Goal: Use online tool/utility: Utilize a website feature to perform a specific function

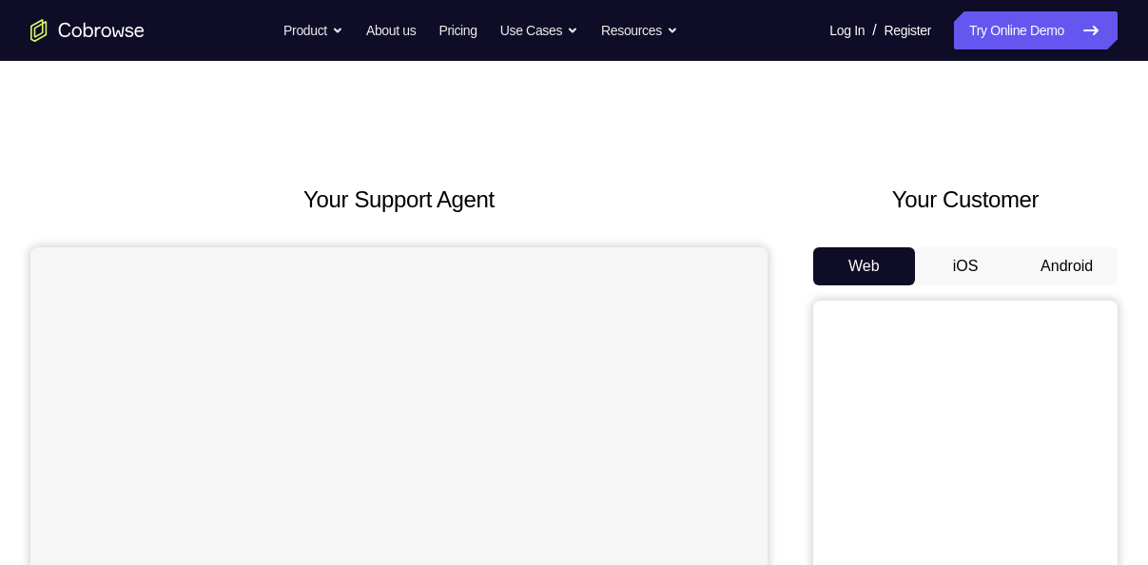
click at [1048, 259] on button "Android" at bounding box center [1067, 266] width 102 height 38
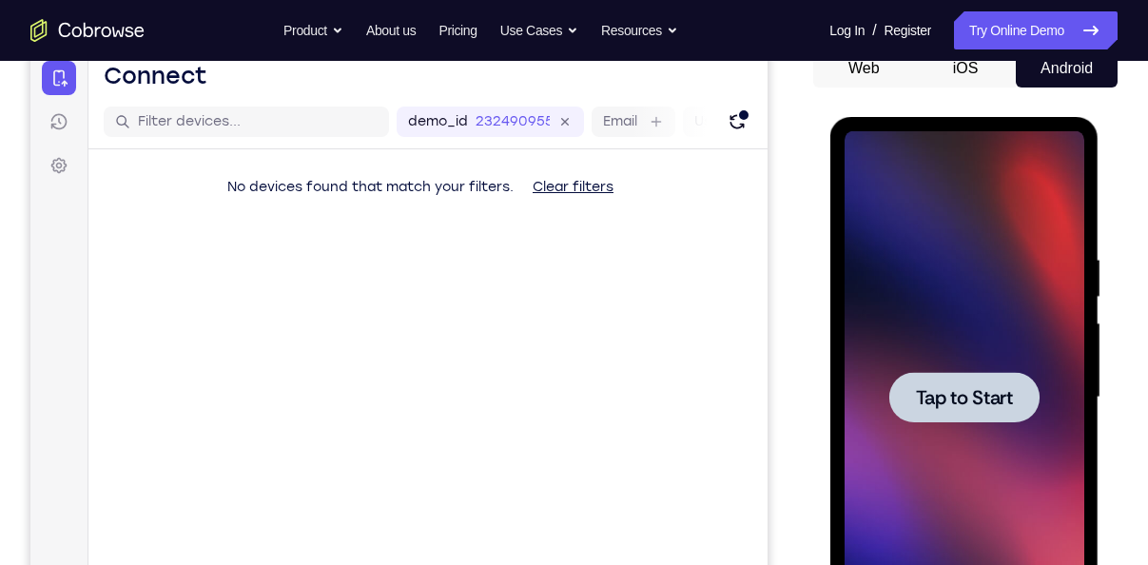
click at [990, 396] on span "Tap to Start" at bounding box center [963, 397] width 97 height 19
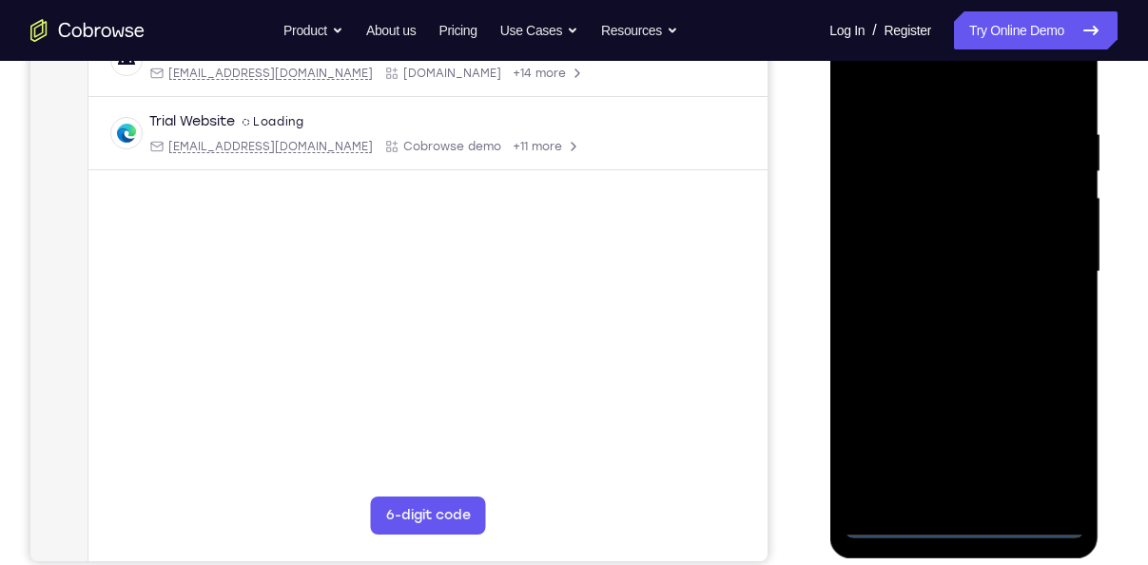
scroll to position [325, 0]
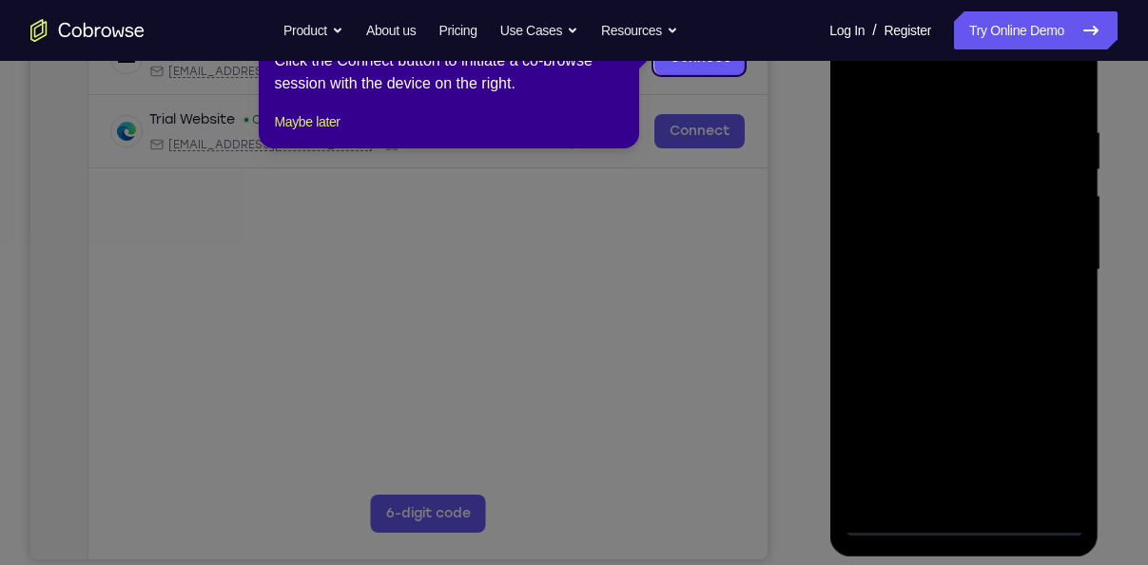
click at [962, 525] on icon at bounding box center [581, 282] width 1162 height 565
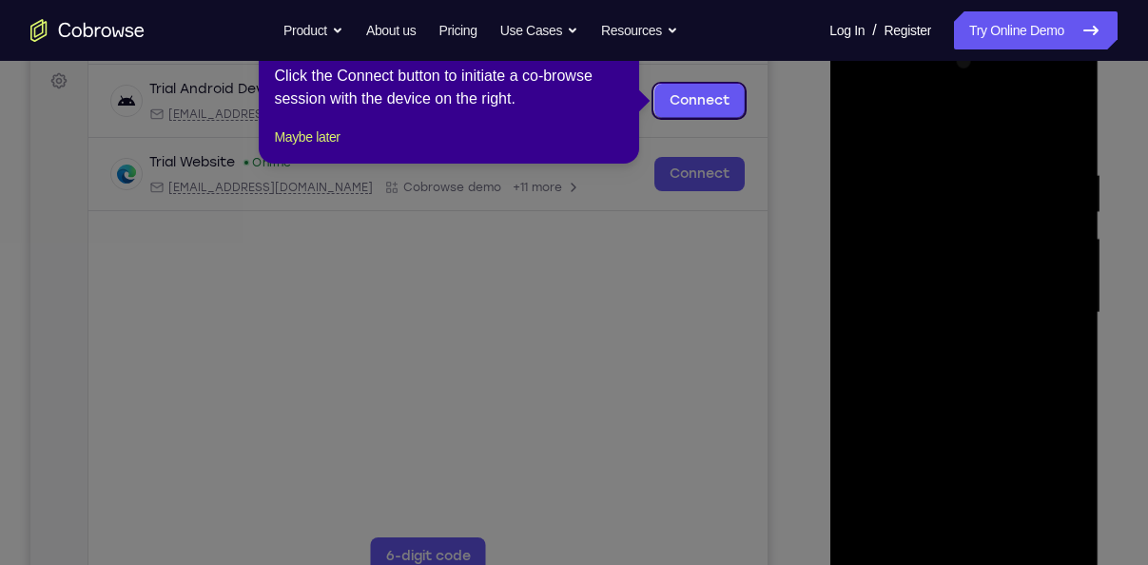
scroll to position [255, 0]
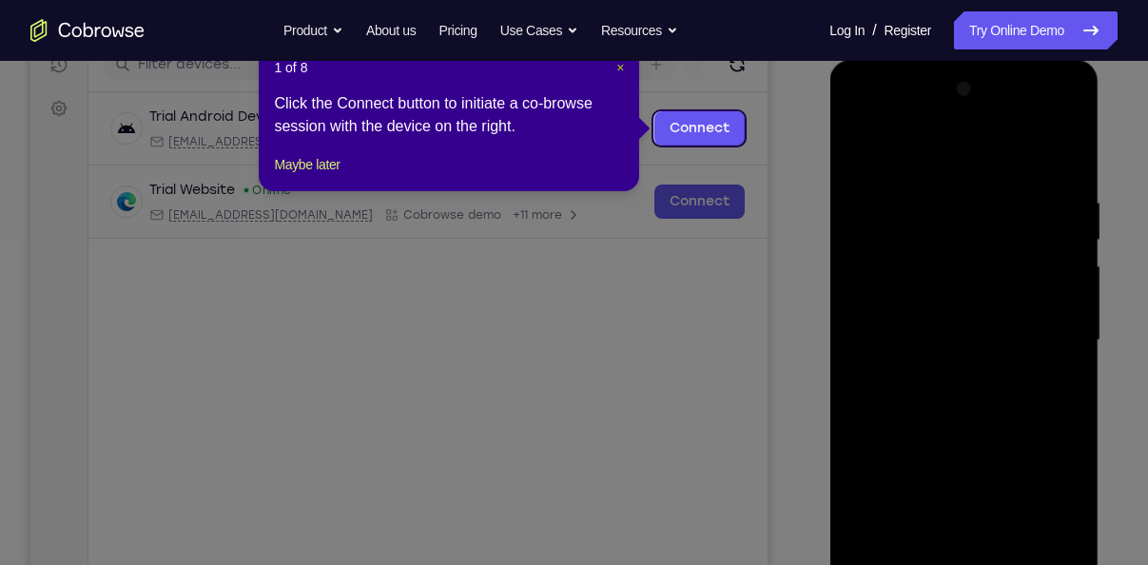
click at [616, 68] on span "×" at bounding box center [620, 67] width 8 height 15
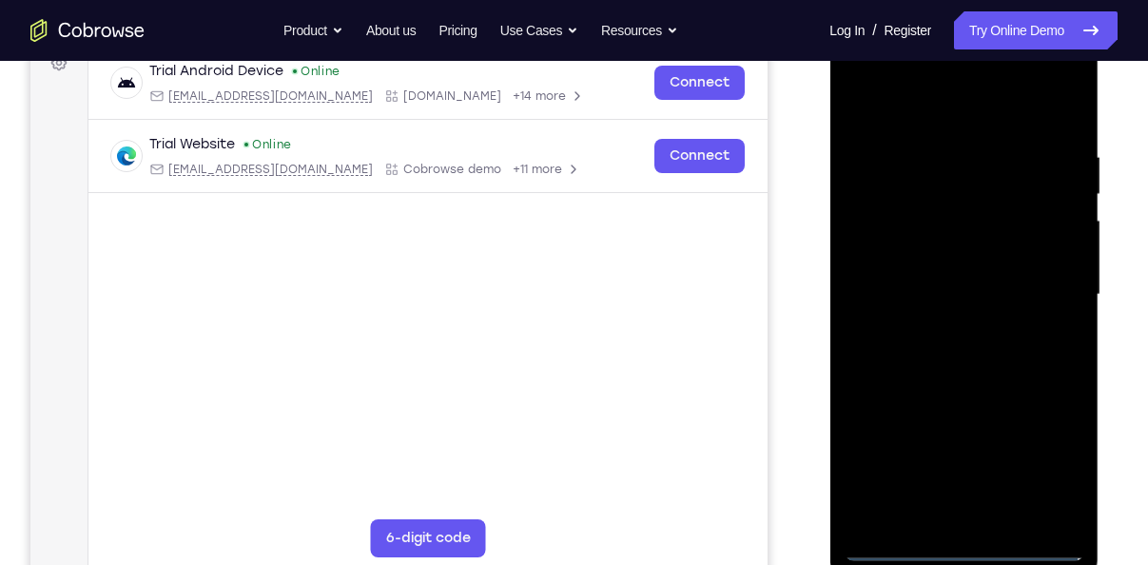
scroll to position [304, 0]
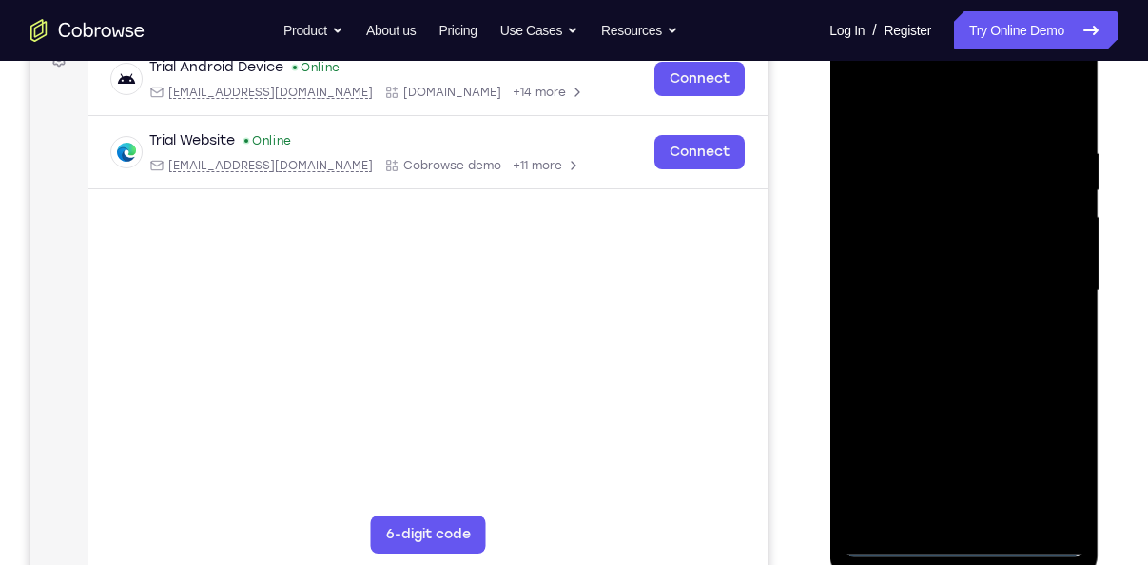
click at [965, 540] on div at bounding box center [964, 291] width 240 height 533
click at [1048, 464] on div at bounding box center [964, 291] width 240 height 533
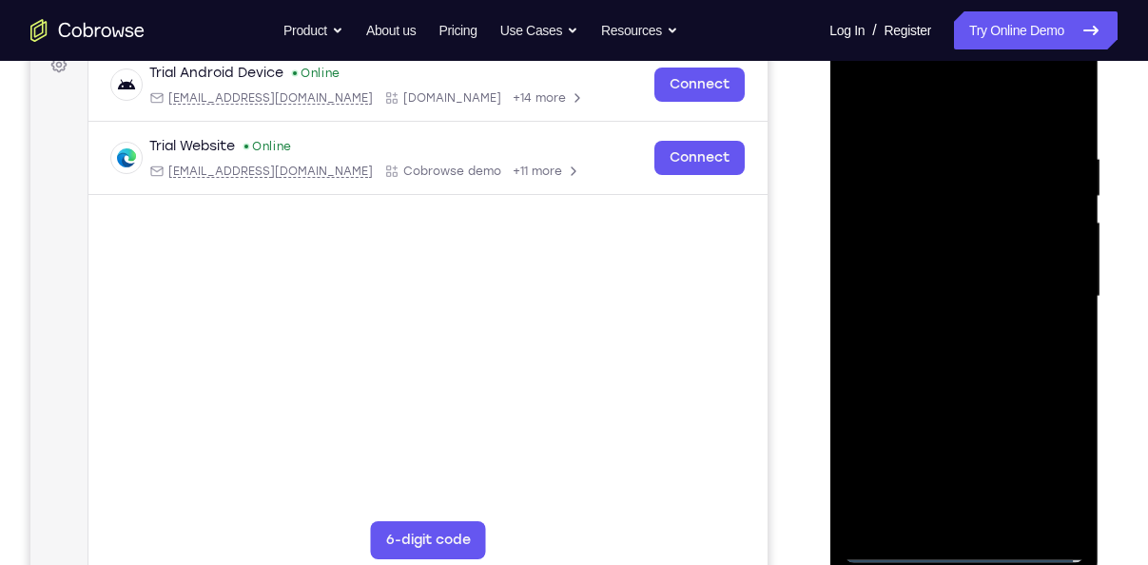
scroll to position [297, 0]
click at [919, 115] on div at bounding box center [964, 298] width 240 height 533
click at [1049, 288] on div at bounding box center [964, 298] width 240 height 533
click at [944, 330] on div at bounding box center [964, 298] width 240 height 533
click at [931, 268] on div at bounding box center [964, 298] width 240 height 533
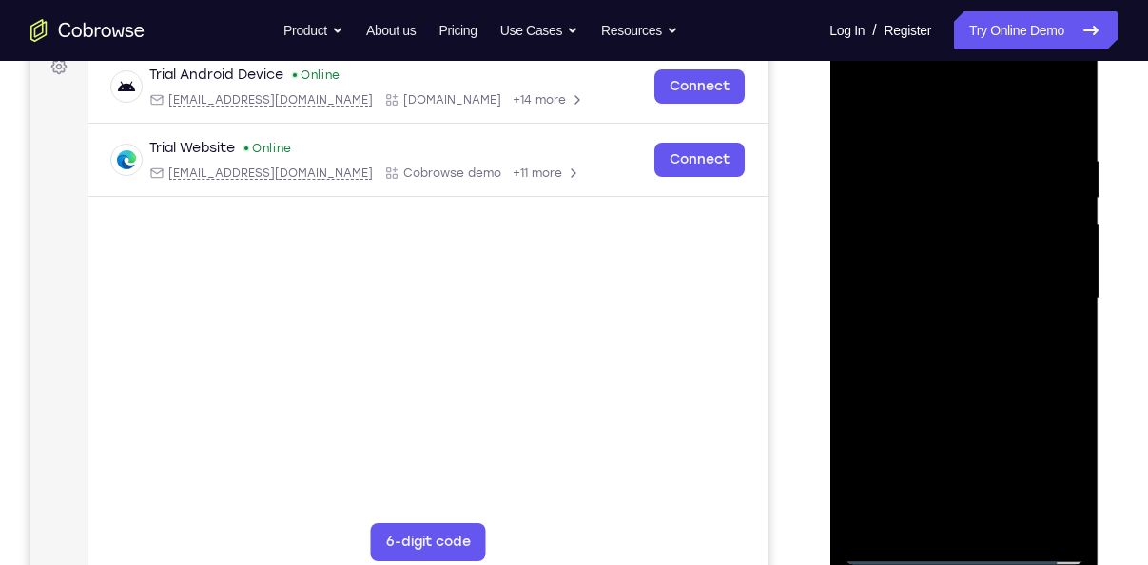
click at [925, 263] on div at bounding box center [964, 298] width 240 height 533
click at [931, 293] on div at bounding box center [964, 298] width 240 height 533
click at [916, 353] on div at bounding box center [964, 298] width 240 height 533
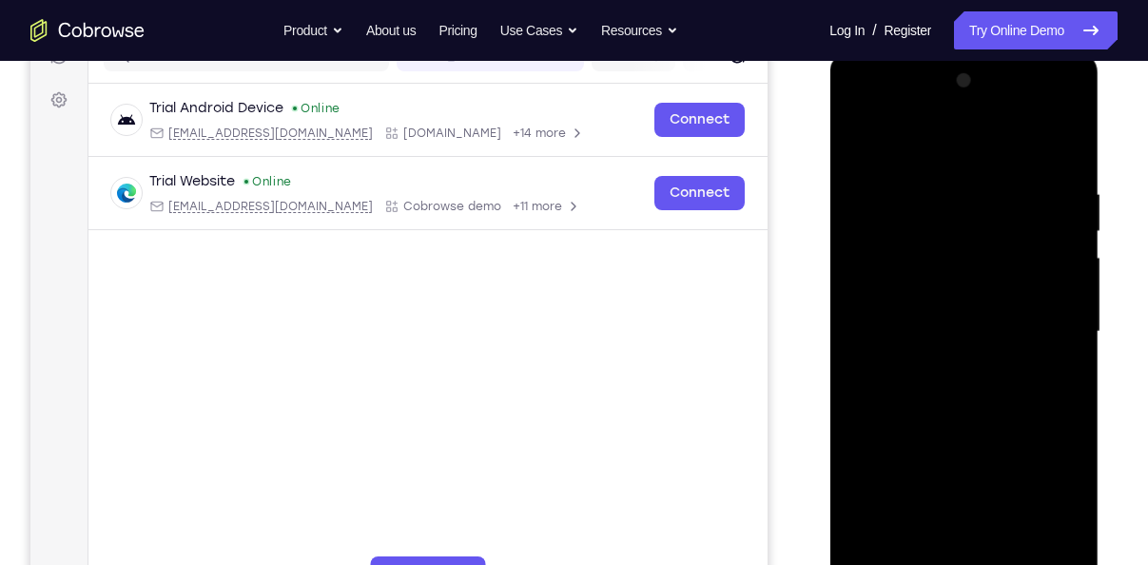
scroll to position [264, 0]
click at [1061, 167] on div at bounding box center [964, 331] width 240 height 533
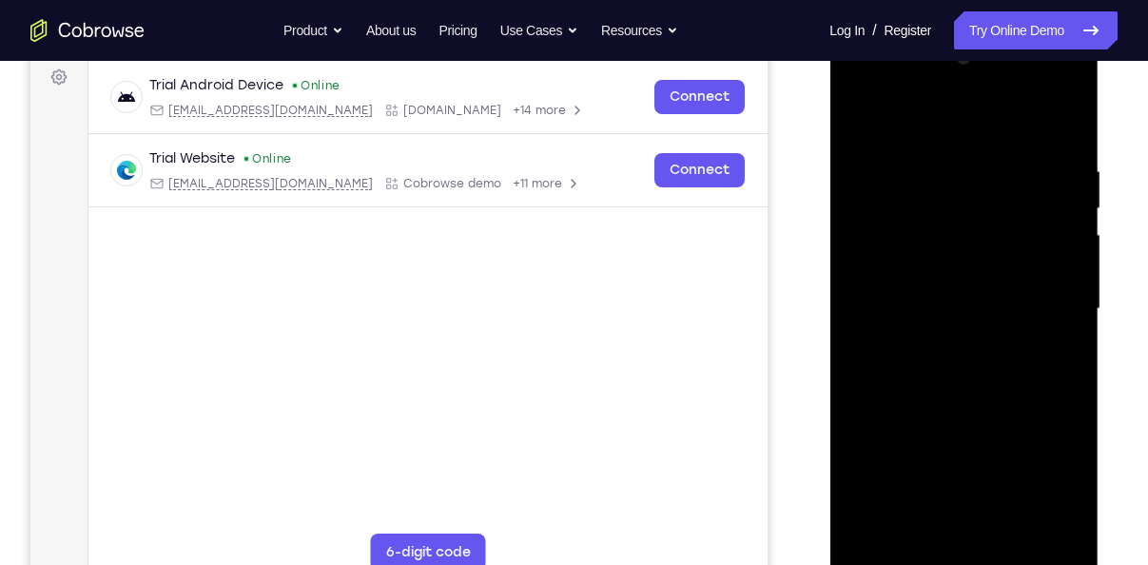
click at [1012, 524] on div at bounding box center [964, 309] width 240 height 533
click at [963, 411] on div at bounding box center [964, 309] width 240 height 533
click at [930, 386] on div at bounding box center [964, 309] width 240 height 533
click at [858, 119] on div at bounding box center [964, 309] width 240 height 533
click at [926, 485] on div at bounding box center [964, 309] width 240 height 533
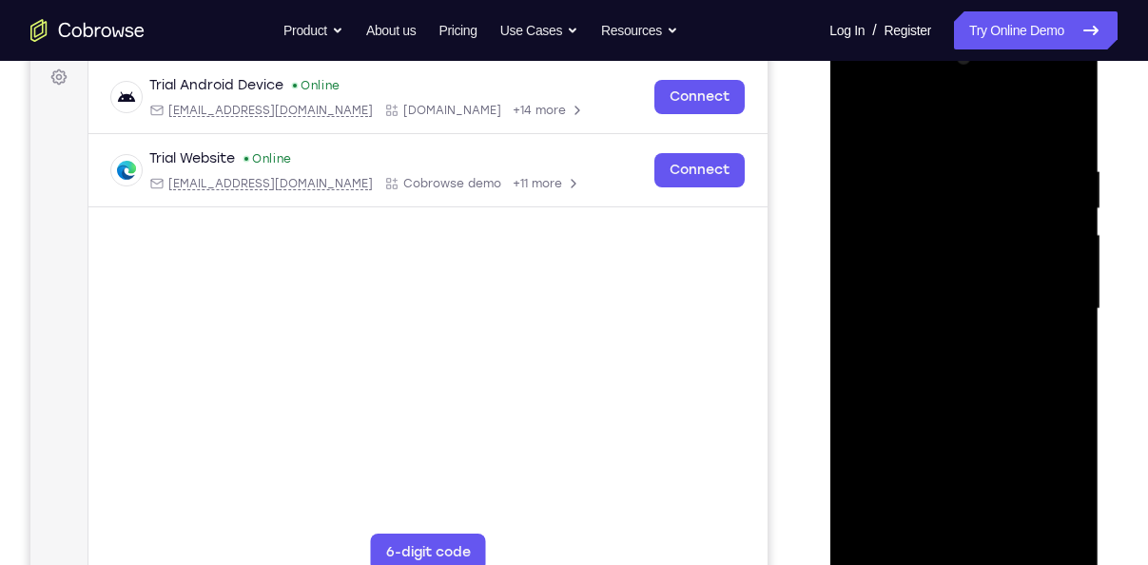
click at [861, 110] on div at bounding box center [964, 309] width 240 height 533
click at [943, 473] on div at bounding box center [964, 309] width 240 height 533
click at [950, 523] on div at bounding box center [964, 309] width 240 height 533
click at [1060, 483] on div at bounding box center [964, 309] width 240 height 533
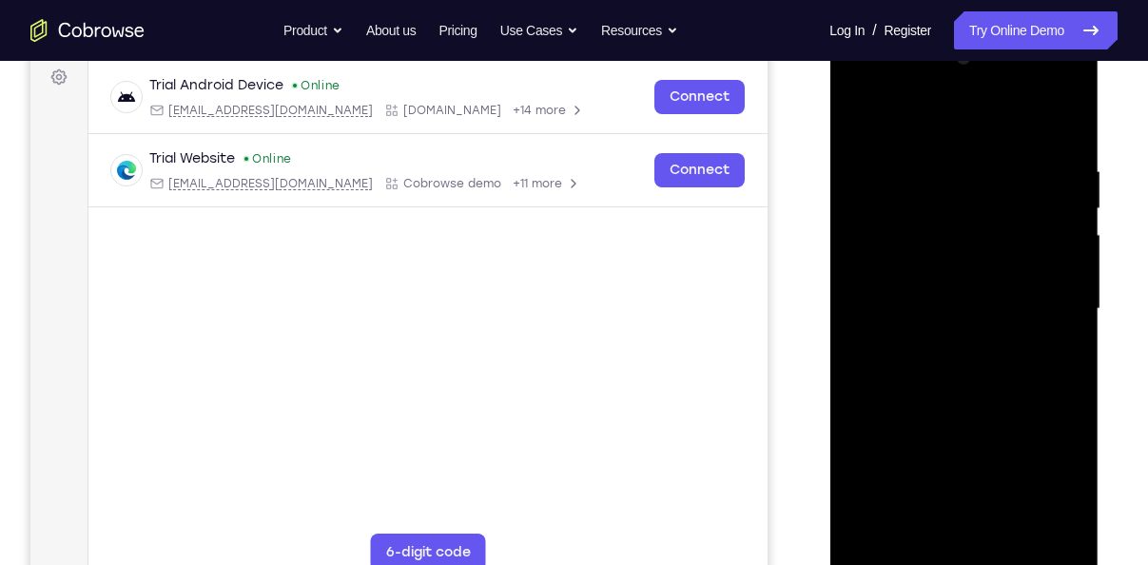
click at [1060, 483] on div at bounding box center [964, 309] width 240 height 533
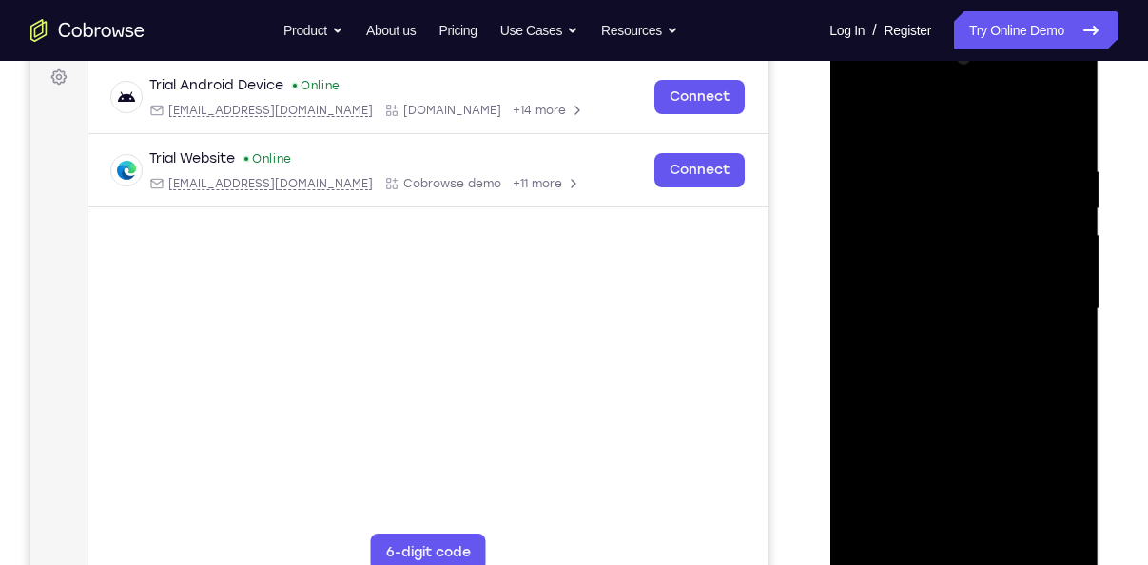
click at [885, 212] on div at bounding box center [964, 309] width 240 height 533
click at [884, 117] on div at bounding box center [964, 309] width 240 height 533
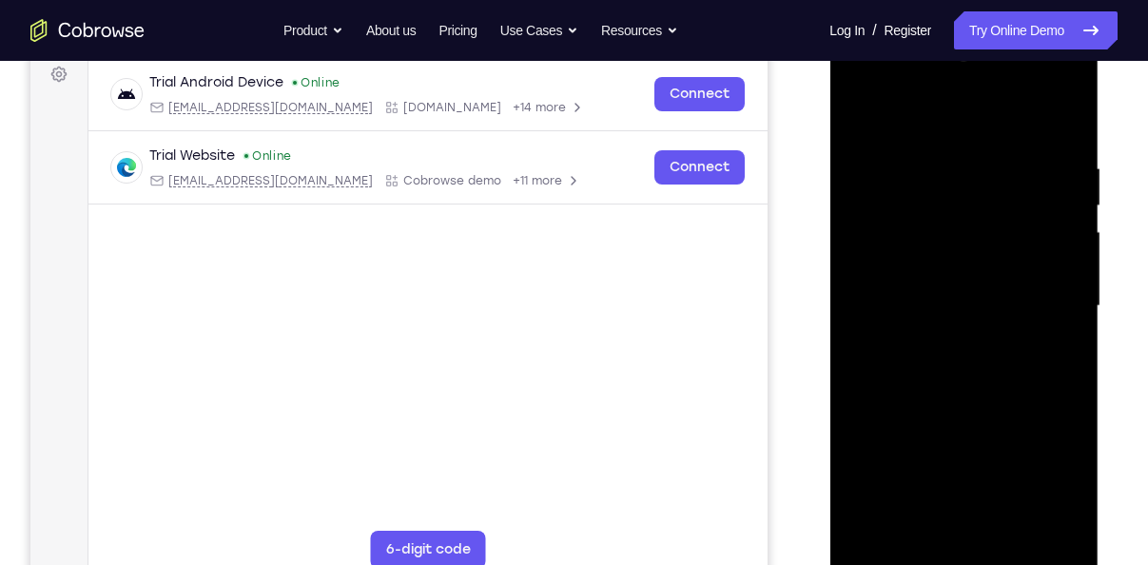
scroll to position [290, 0]
click at [898, 453] on div at bounding box center [964, 305] width 240 height 533
click at [1068, 319] on div at bounding box center [964, 305] width 240 height 533
click at [1071, 318] on div at bounding box center [964, 305] width 240 height 533
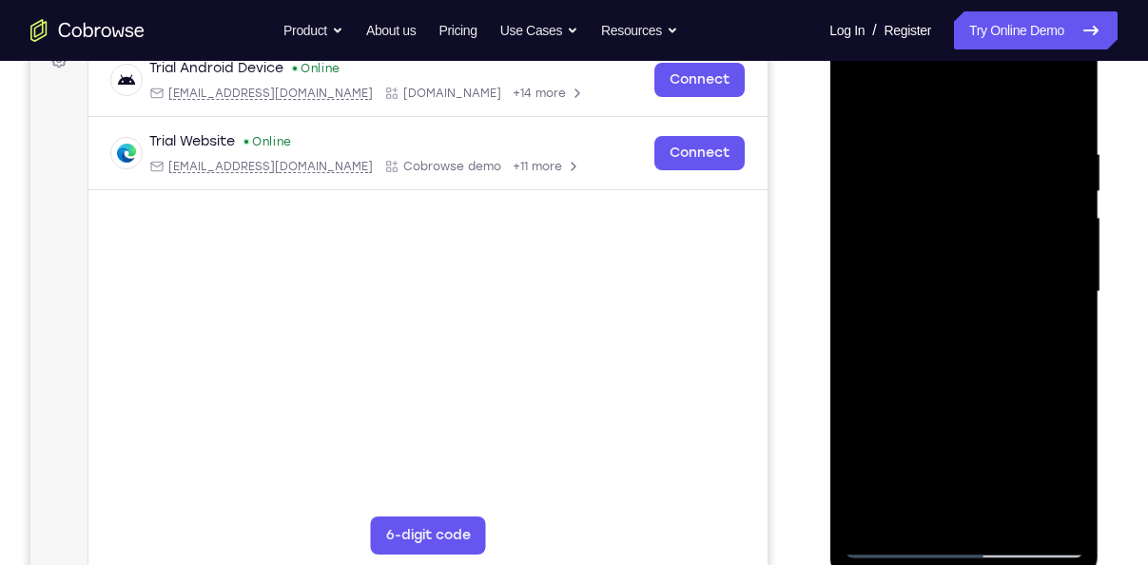
scroll to position [304, 0]
click at [1070, 303] on div at bounding box center [964, 291] width 240 height 533
click at [1070, 302] on div at bounding box center [964, 291] width 240 height 533
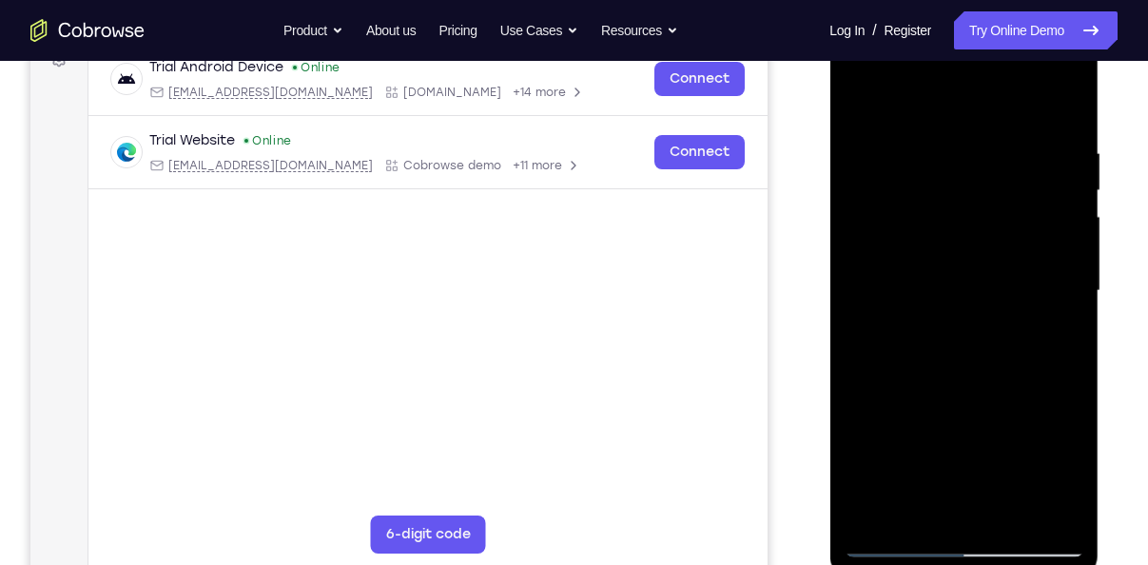
click at [1070, 302] on div at bounding box center [964, 291] width 240 height 533
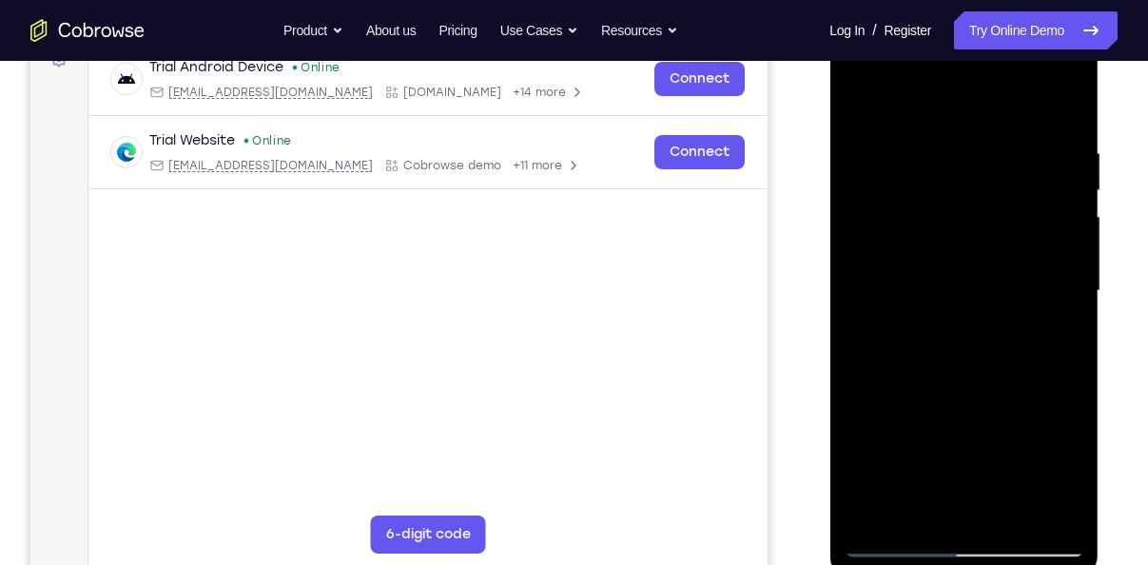
click at [1070, 302] on div at bounding box center [964, 291] width 240 height 533
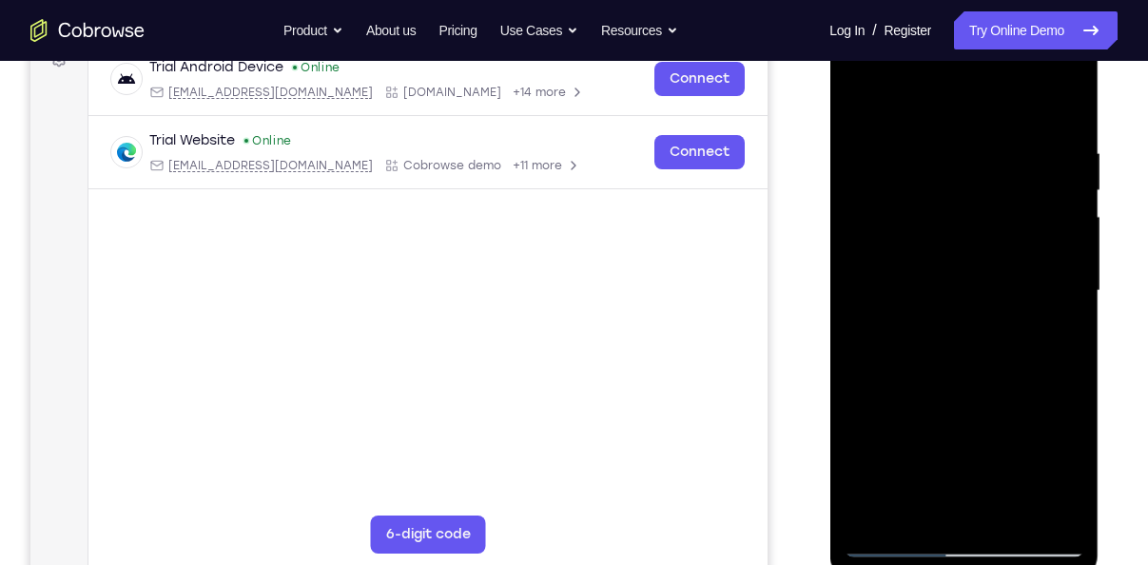
click at [1070, 302] on div at bounding box center [964, 291] width 240 height 533
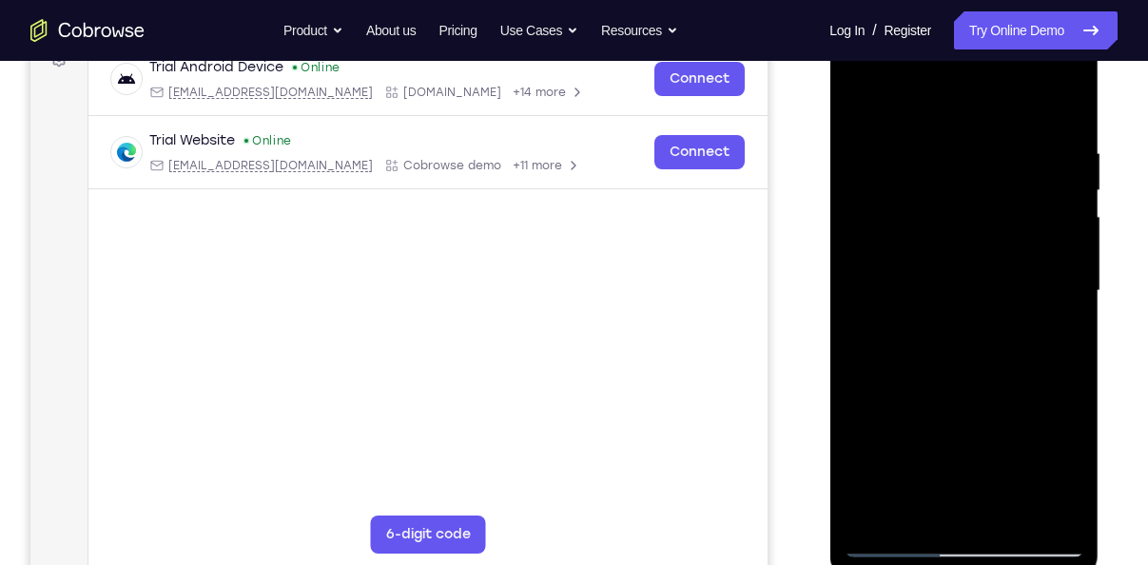
click at [864, 123] on div at bounding box center [964, 291] width 240 height 533
click at [1060, 309] on div at bounding box center [964, 291] width 240 height 533
click at [1072, 314] on div at bounding box center [964, 291] width 240 height 533
click at [1060, 105] on div at bounding box center [964, 291] width 240 height 533
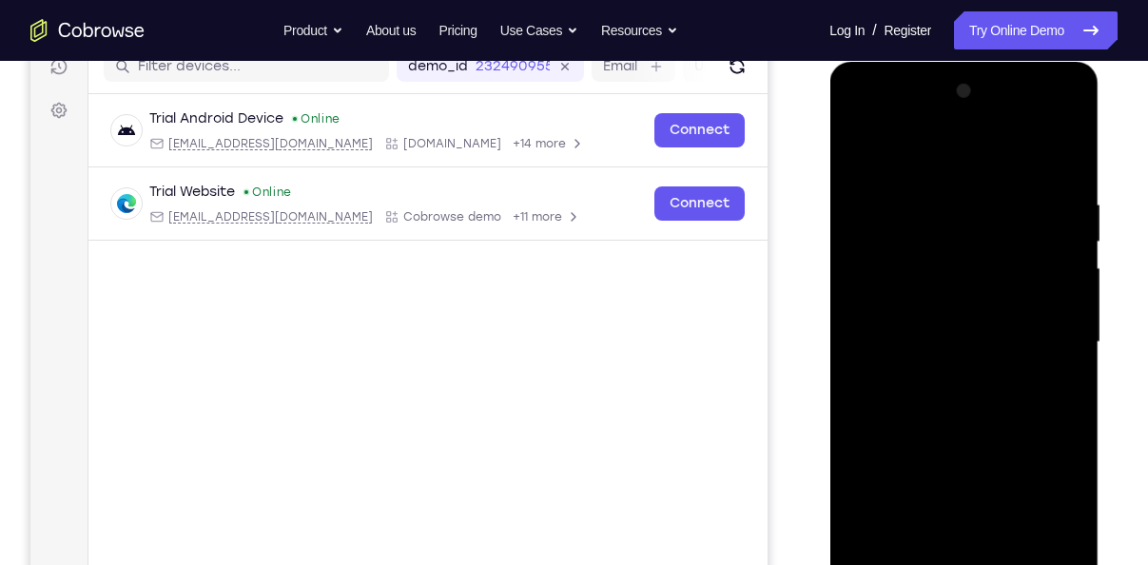
scroll to position [253, 0]
click at [857, 149] on div at bounding box center [964, 342] width 240 height 533
click at [954, 504] on div at bounding box center [964, 342] width 240 height 533
click at [859, 147] on div at bounding box center [964, 342] width 240 height 533
click at [864, 150] on div at bounding box center [964, 342] width 240 height 533
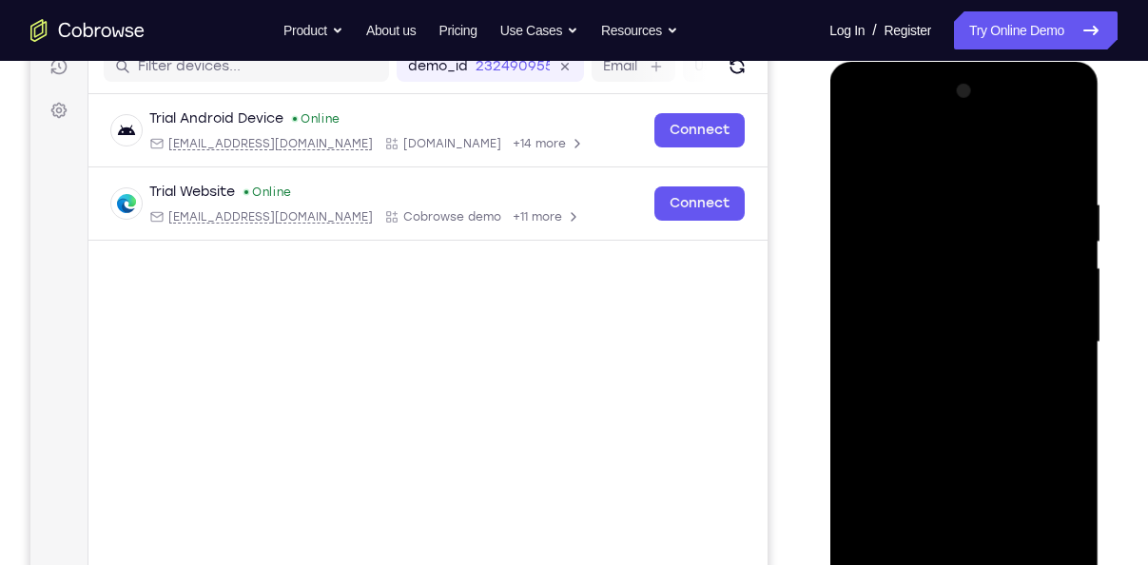
click at [858, 151] on div at bounding box center [964, 342] width 240 height 533
click at [950, 171] on div at bounding box center [964, 342] width 240 height 533
click at [885, 175] on div at bounding box center [964, 342] width 240 height 533
click at [861, 143] on div at bounding box center [964, 342] width 240 height 533
click at [939, 185] on div at bounding box center [964, 342] width 240 height 533
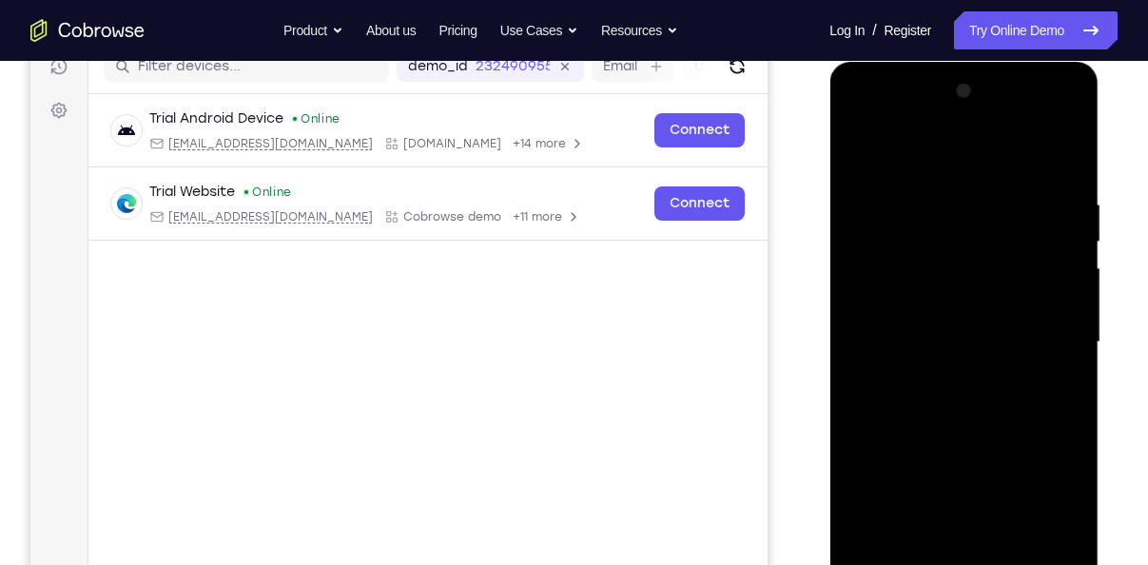
click at [1011, 318] on div at bounding box center [964, 342] width 240 height 533
click at [859, 127] on div at bounding box center [964, 342] width 240 height 533
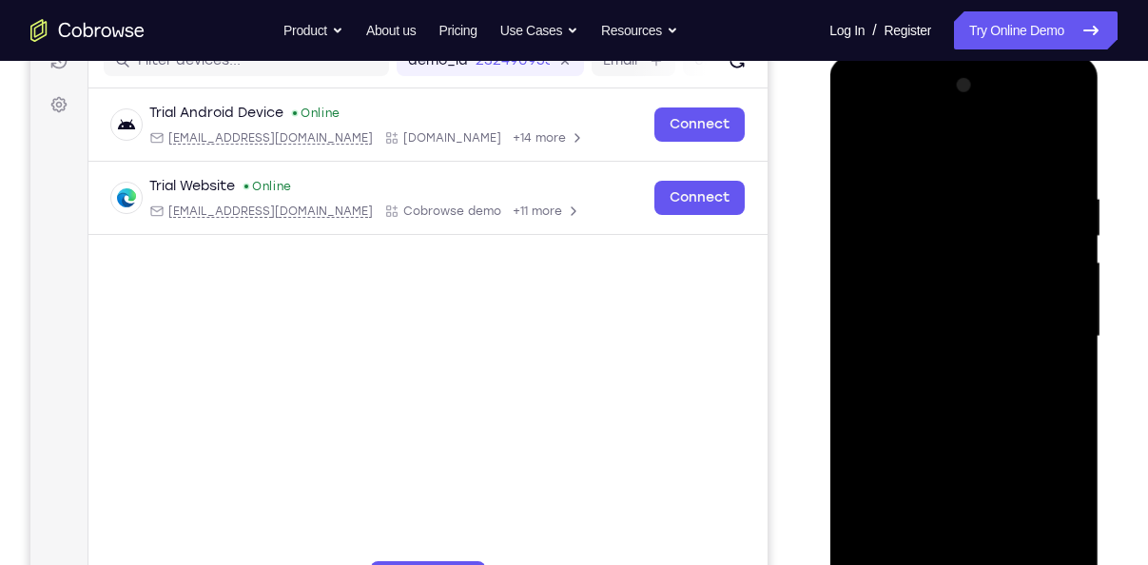
scroll to position [259, 0]
click at [897, 275] on div at bounding box center [964, 336] width 240 height 533
click at [925, 181] on div at bounding box center [964, 336] width 240 height 533
click at [1051, 359] on div at bounding box center [964, 336] width 240 height 533
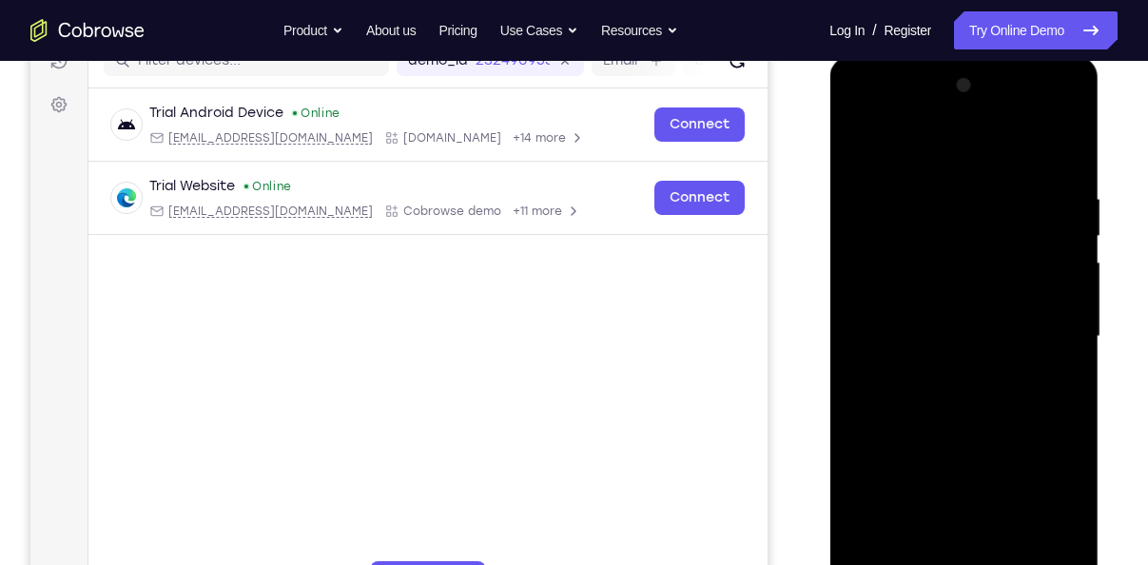
click at [1051, 359] on div at bounding box center [964, 336] width 240 height 533
click at [1060, 359] on div at bounding box center [964, 336] width 240 height 533
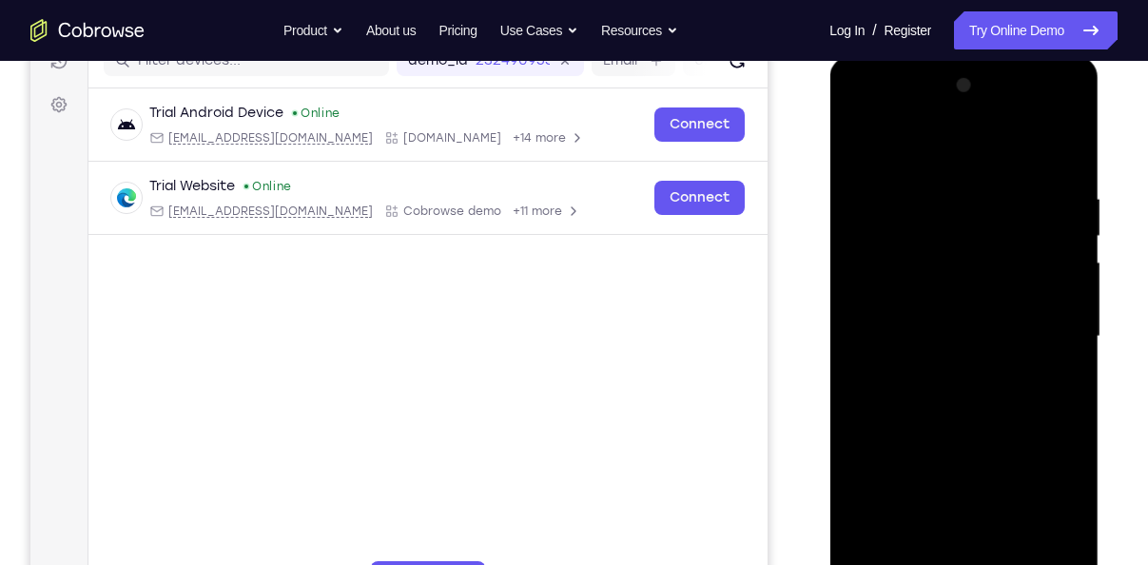
click at [1060, 359] on div at bounding box center [964, 336] width 240 height 533
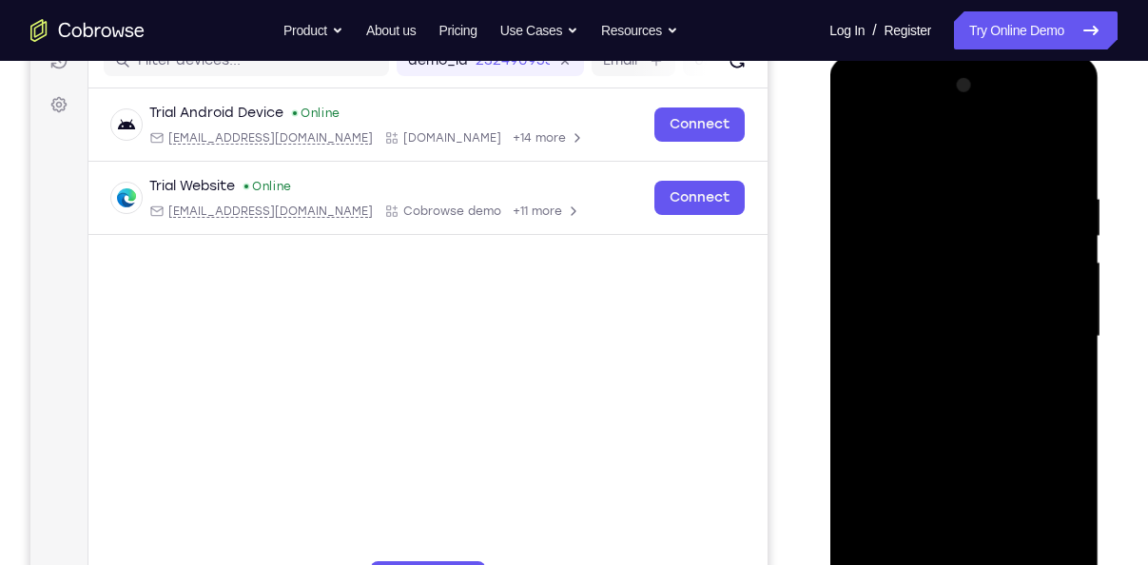
click at [1060, 359] on div at bounding box center [964, 336] width 240 height 533
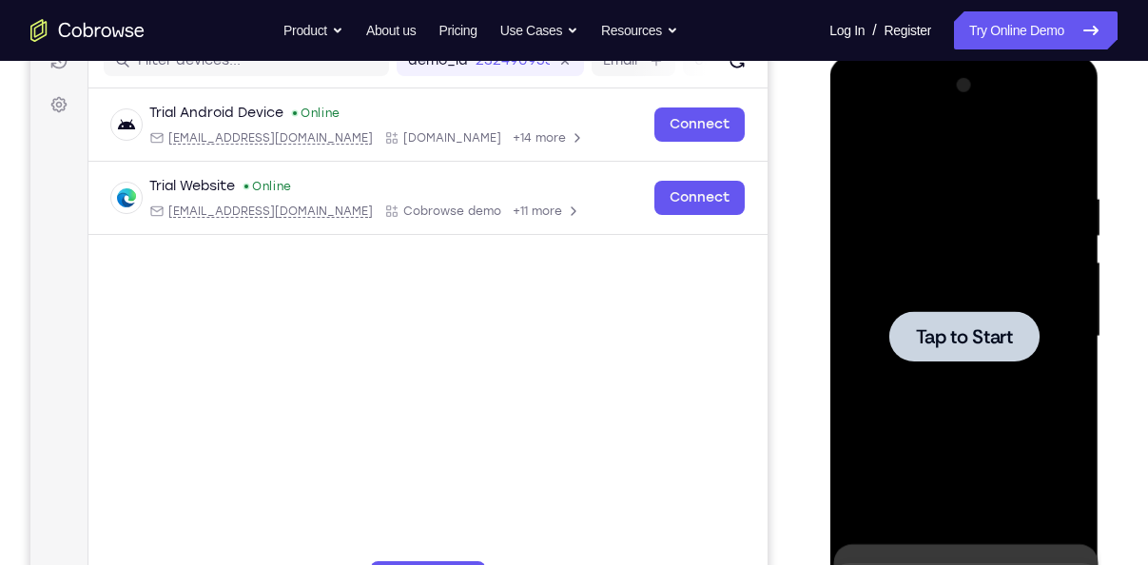
click at [962, 321] on div at bounding box center [963, 336] width 150 height 50
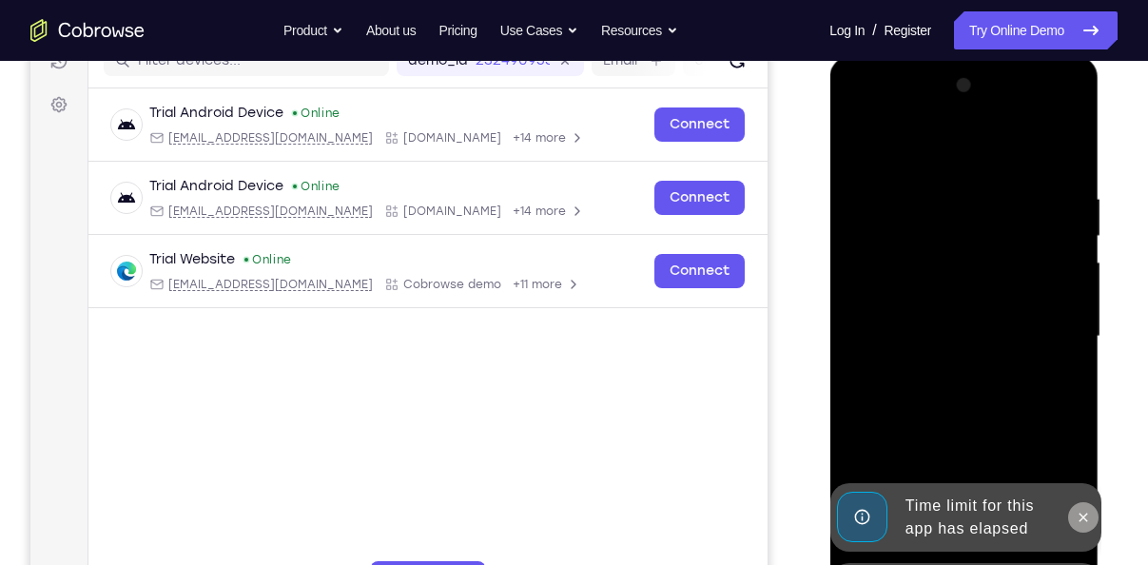
click at [1080, 514] on icon at bounding box center [1082, 517] width 15 height 15
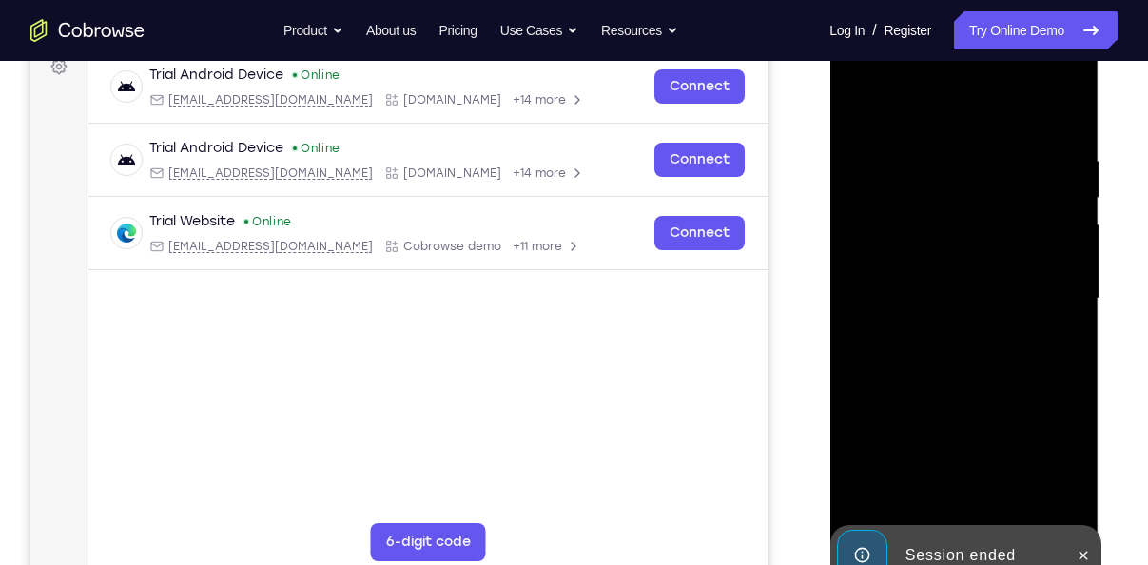
scroll to position [354, 0]
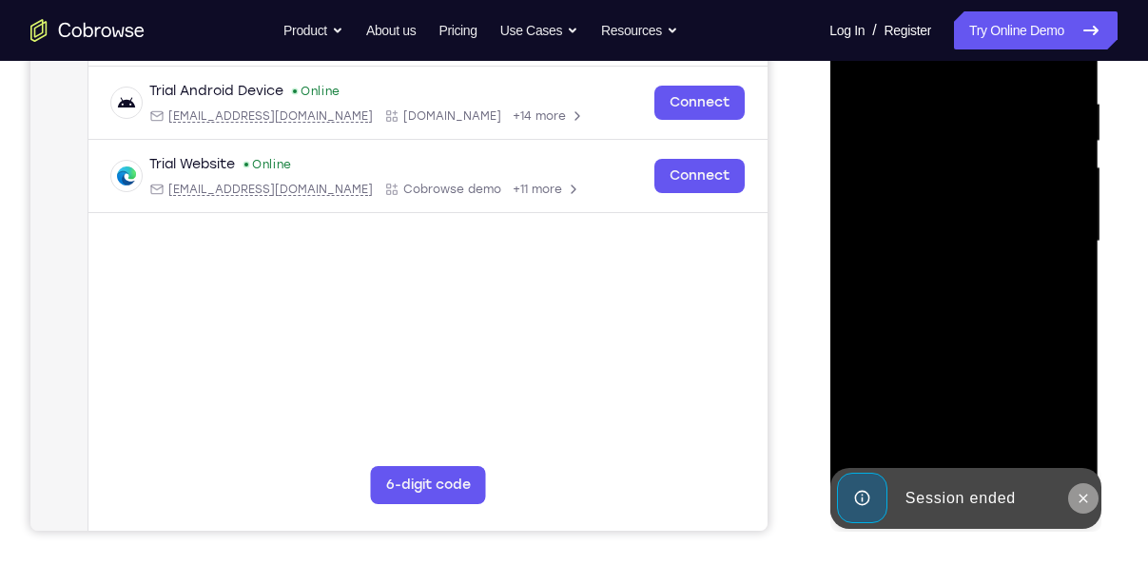
click at [1080, 493] on icon at bounding box center [1082, 498] width 15 height 15
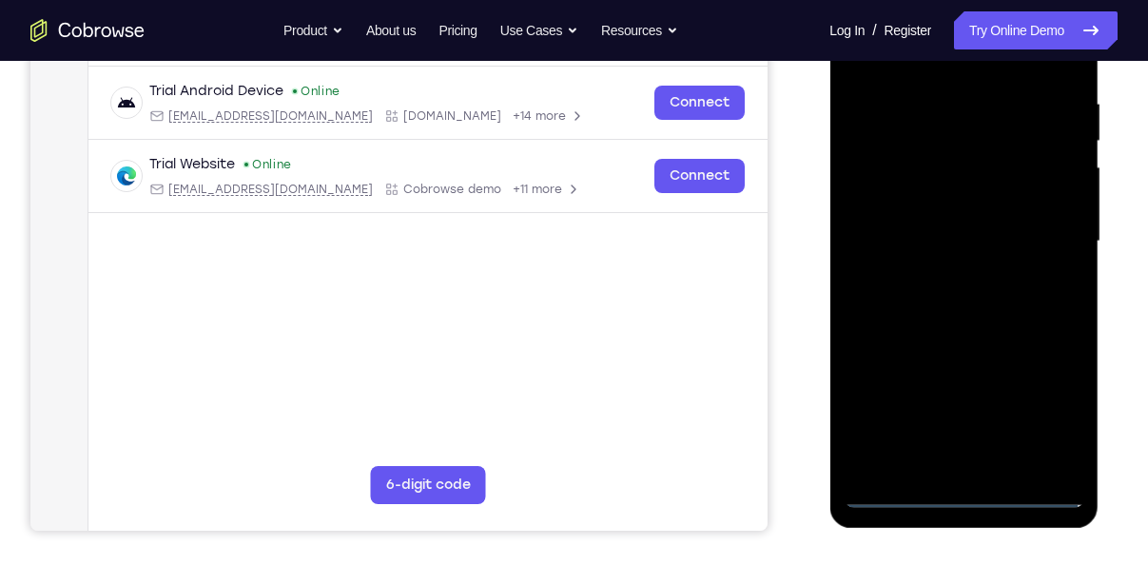
click at [965, 488] on div at bounding box center [964, 241] width 240 height 533
click at [1043, 394] on div at bounding box center [964, 241] width 240 height 533
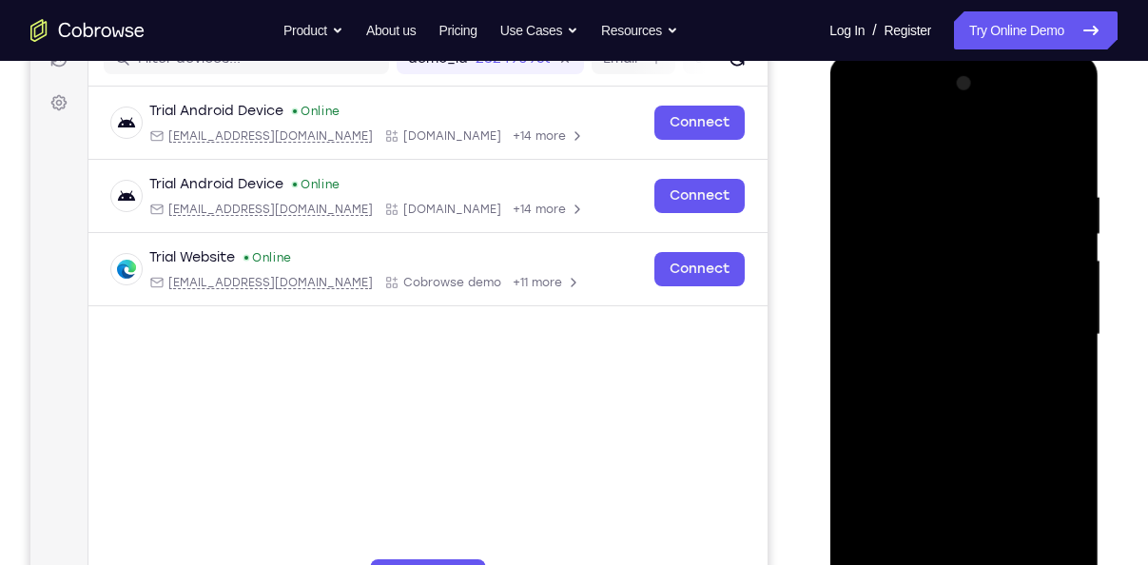
click at [915, 147] on div at bounding box center [964, 334] width 240 height 533
click at [1047, 331] on div at bounding box center [964, 334] width 240 height 533
click at [949, 371] on div at bounding box center [964, 334] width 240 height 533
click at [941, 321] on div at bounding box center [964, 334] width 240 height 533
click at [903, 281] on div at bounding box center [964, 334] width 240 height 533
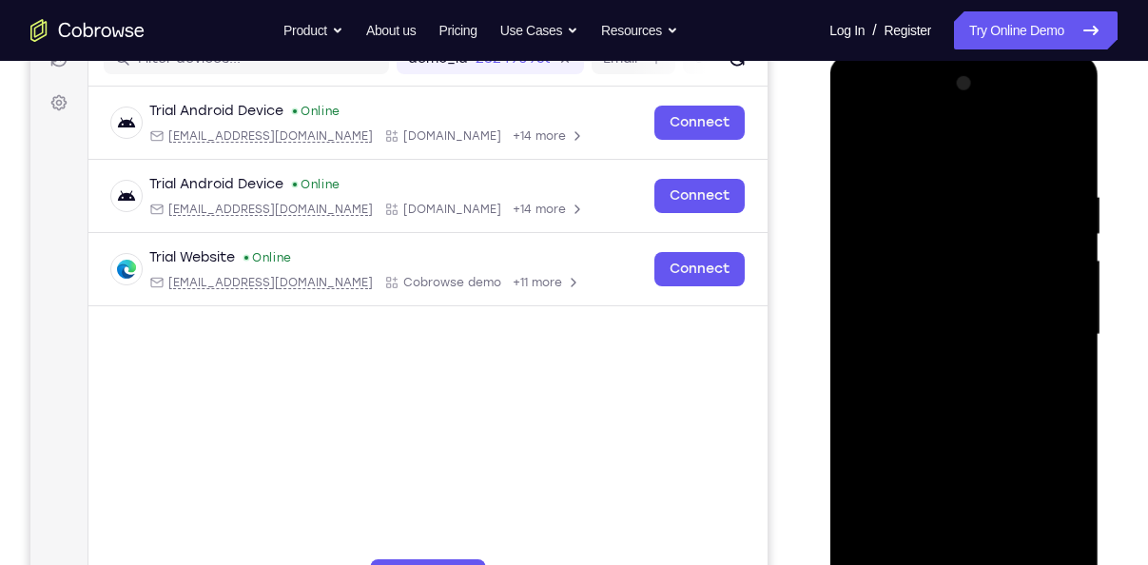
click at [948, 336] on div at bounding box center [964, 334] width 240 height 533
click at [939, 391] on div at bounding box center [964, 334] width 240 height 533
click at [1068, 165] on div at bounding box center [964, 334] width 240 height 533
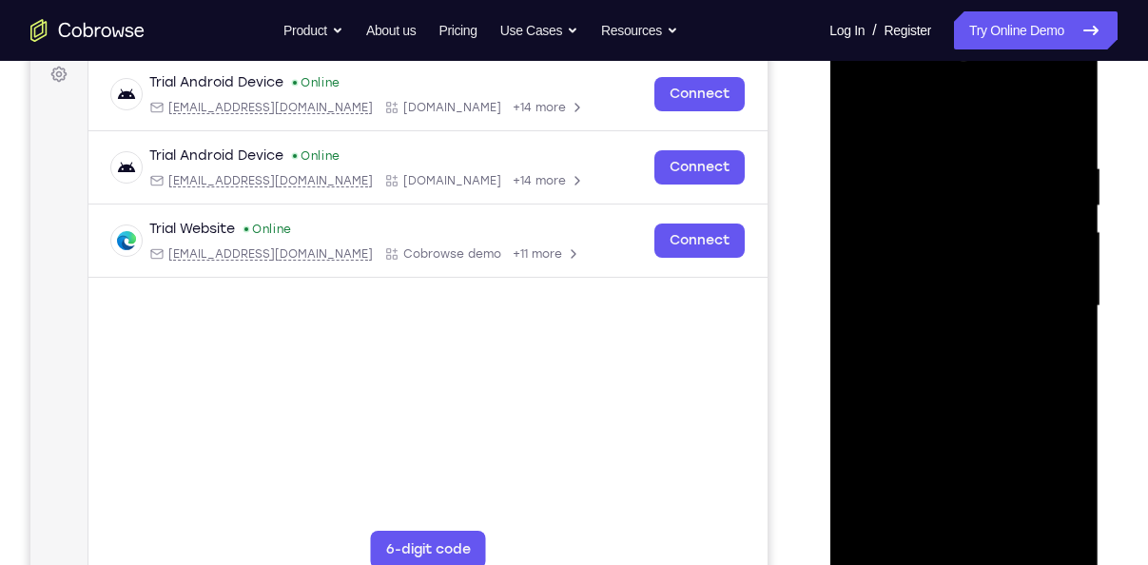
scroll to position [287, 0]
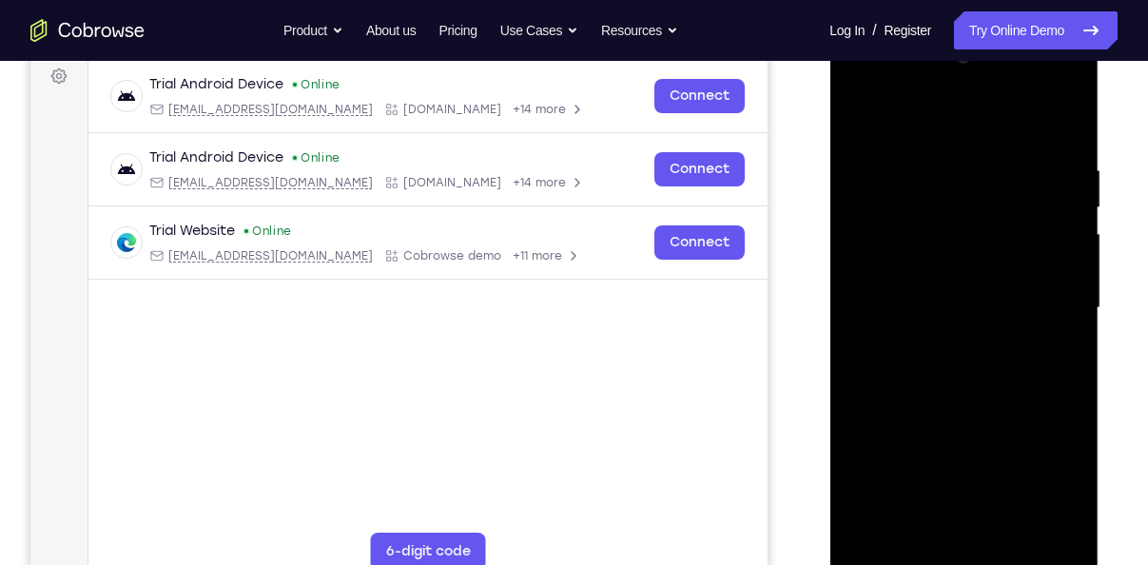
click at [1072, 135] on div at bounding box center [964, 308] width 240 height 533
click at [948, 171] on div at bounding box center [964, 308] width 240 height 533
click at [1032, 412] on div at bounding box center [964, 308] width 240 height 533
click at [1073, 395] on div at bounding box center [964, 308] width 240 height 533
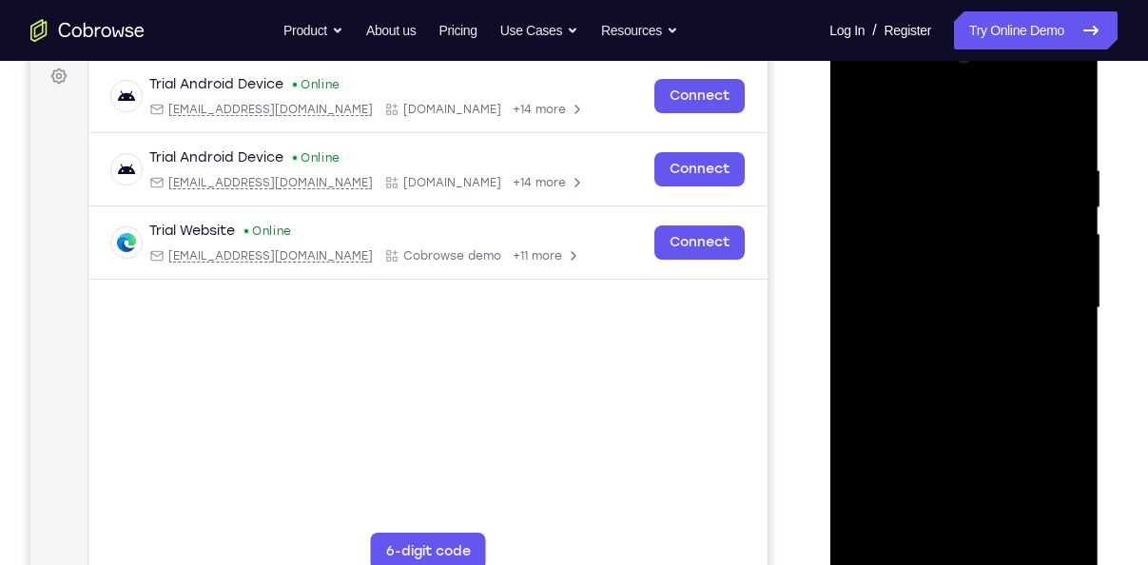
click at [1073, 395] on div at bounding box center [964, 308] width 240 height 533
drag, startPoint x: 1040, startPoint y: 396, endPoint x: 990, endPoint y: 399, distance: 49.6
click at [990, 399] on div at bounding box center [964, 308] width 240 height 533
click at [1059, 118] on div at bounding box center [964, 308] width 240 height 533
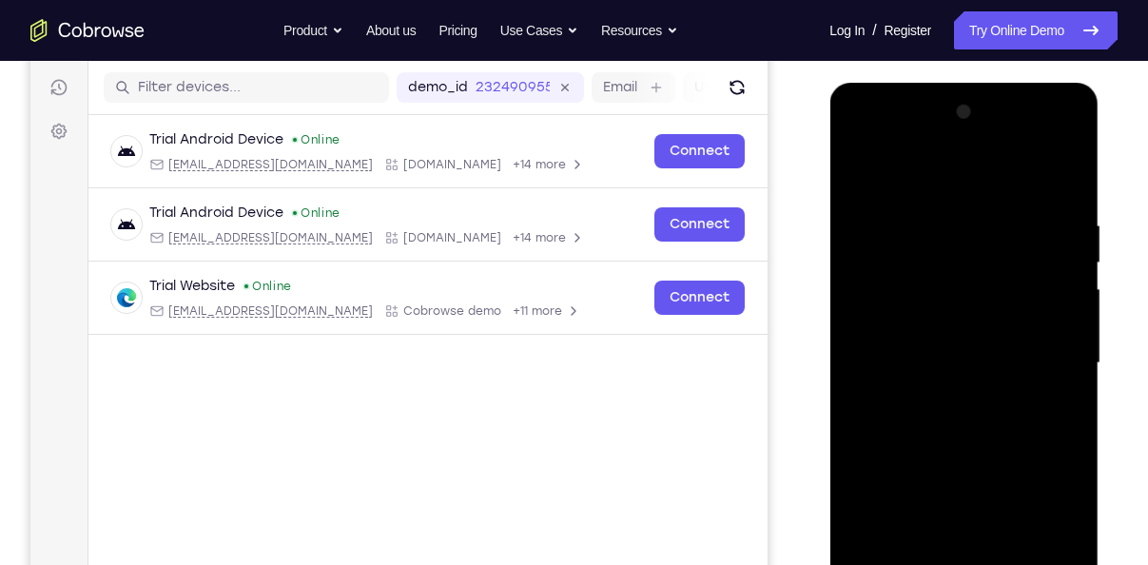
scroll to position [234, 0]
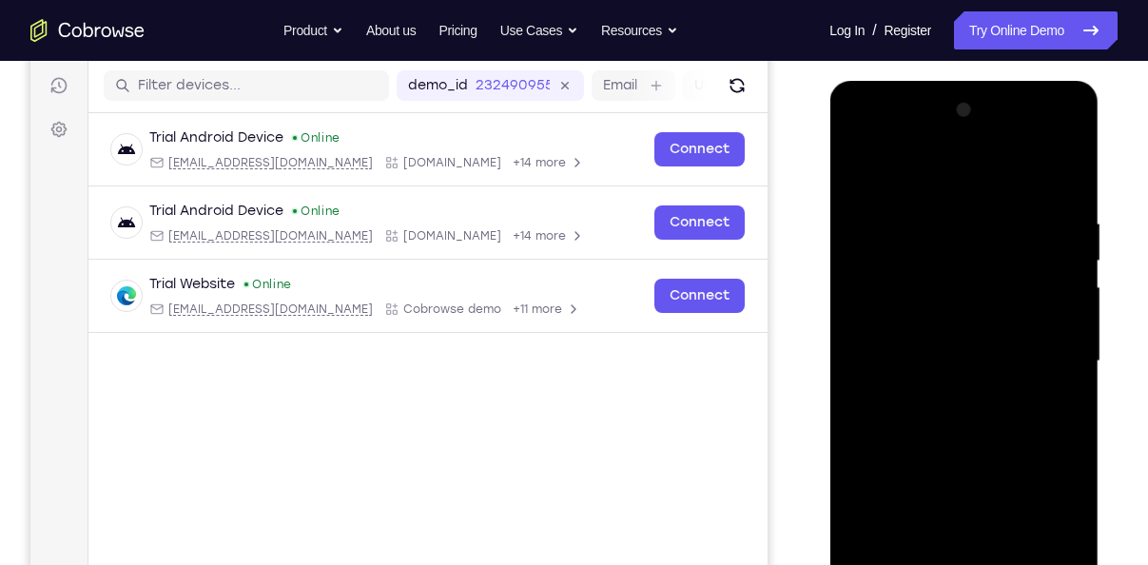
drag, startPoint x: 959, startPoint y: 369, endPoint x: 920, endPoint y: 165, distance: 207.2
click at [920, 165] on div at bounding box center [964, 361] width 240 height 533
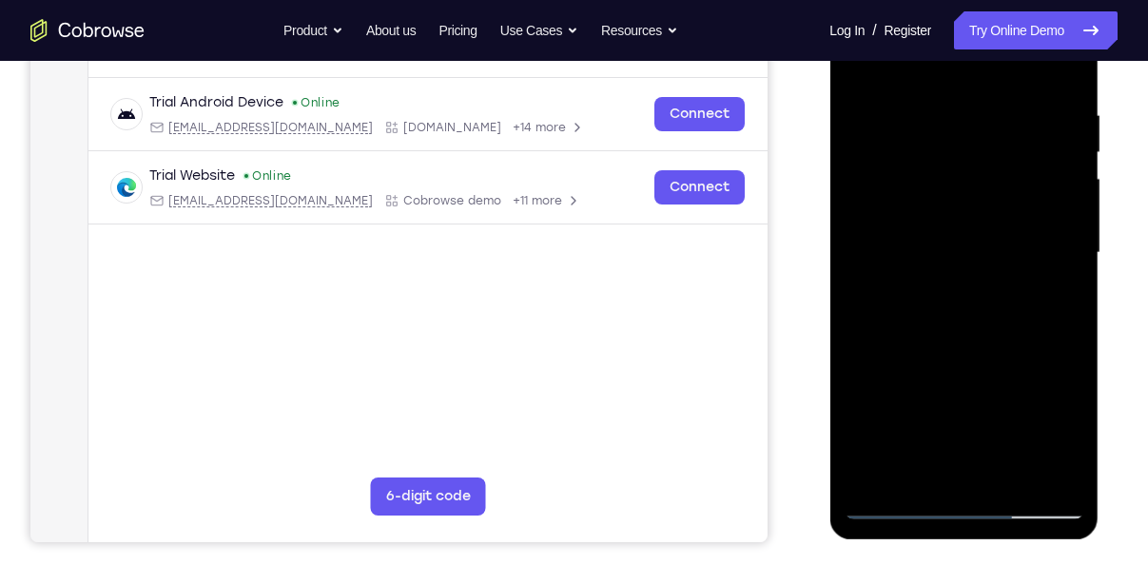
scroll to position [301, 0]
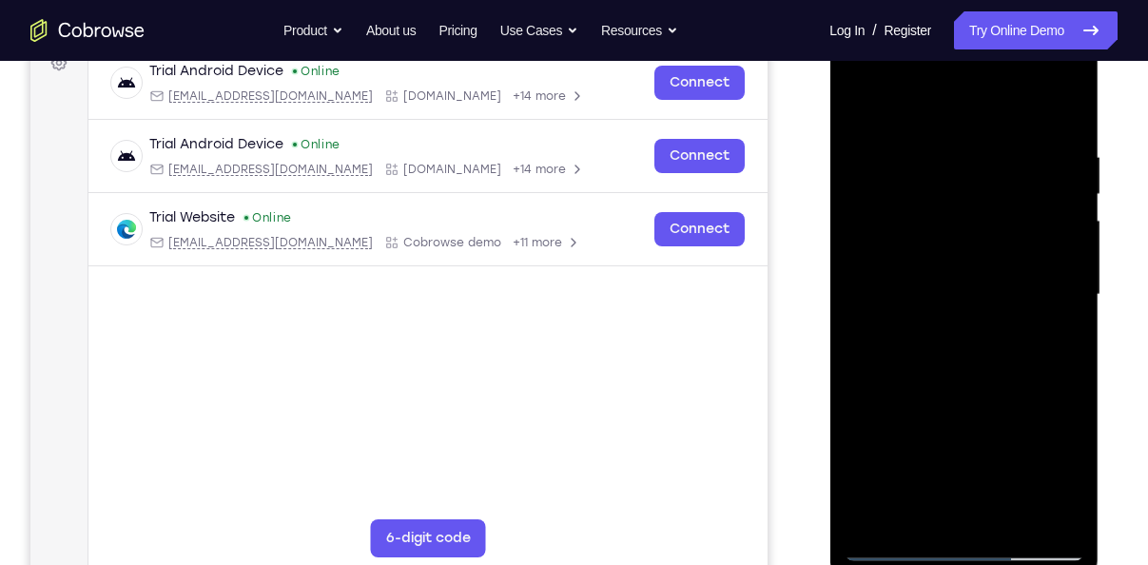
drag, startPoint x: 986, startPoint y: 320, endPoint x: 946, endPoint y: 193, distance: 132.7
click at [946, 193] on div at bounding box center [964, 295] width 240 height 533
drag, startPoint x: 971, startPoint y: 329, endPoint x: 969, endPoint y: 278, distance: 51.4
click at [969, 278] on div at bounding box center [964, 295] width 240 height 533
drag, startPoint x: 973, startPoint y: 328, endPoint x: 975, endPoint y: 300, distance: 28.6
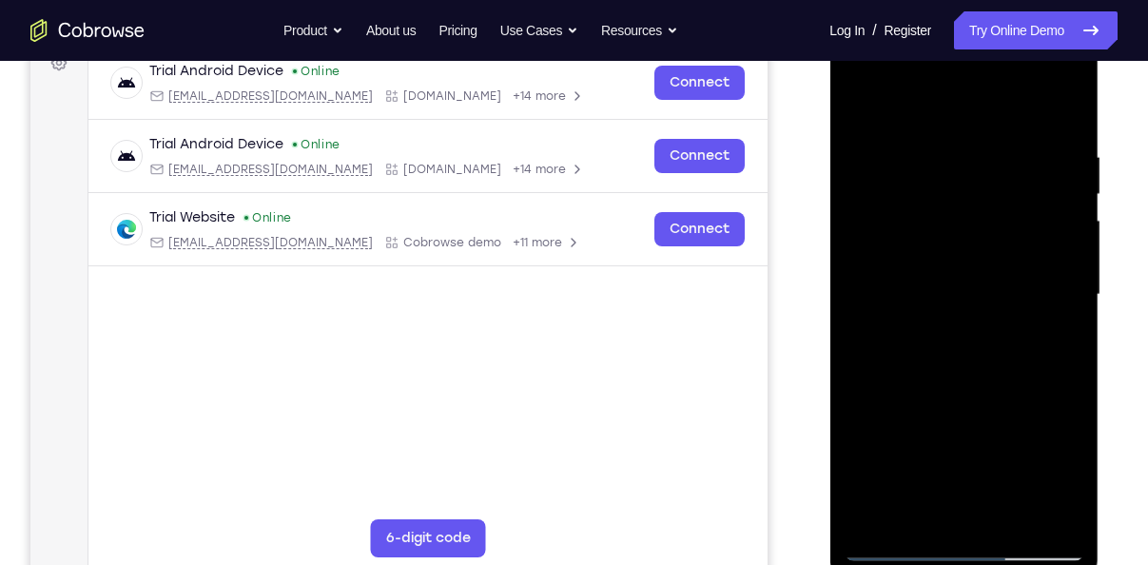
click at [975, 300] on div at bounding box center [964, 295] width 240 height 533
drag, startPoint x: 955, startPoint y: 379, endPoint x: 941, endPoint y: 302, distance: 78.3
click at [941, 302] on div at bounding box center [964, 295] width 240 height 533
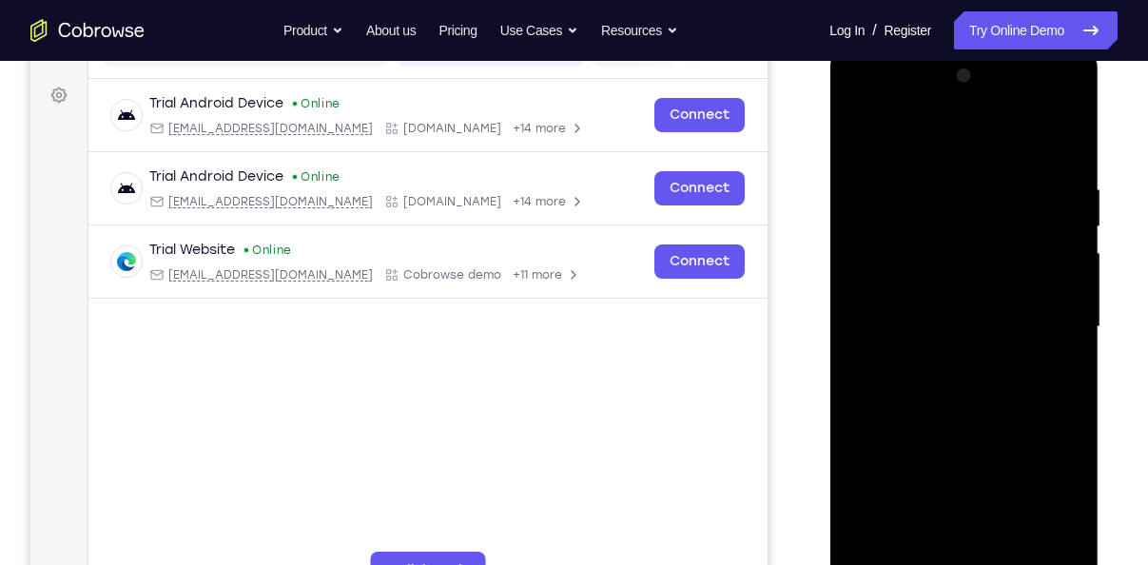
scroll to position [266, 0]
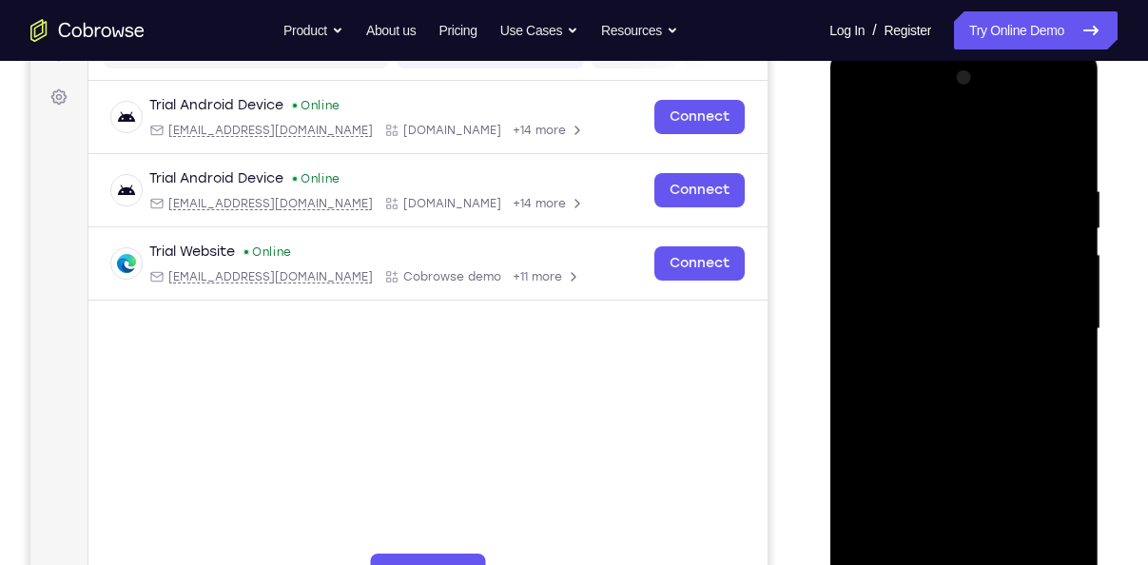
drag, startPoint x: 971, startPoint y: 371, endPoint x: 931, endPoint y: 214, distance: 161.9
click at [931, 214] on div at bounding box center [964, 329] width 240 height 533
drag, startPoint x: 963, startPoint y: 340, endPoint x: 955, endPoint y: 191, distance: 149.6
click at [955, 191] on div at bounding box center [964, 329] width 240 height 533
drag, startPoint x: 969, startPoint y: 335, endPoint x: 978, endPoint y: 259, distance: 76.6
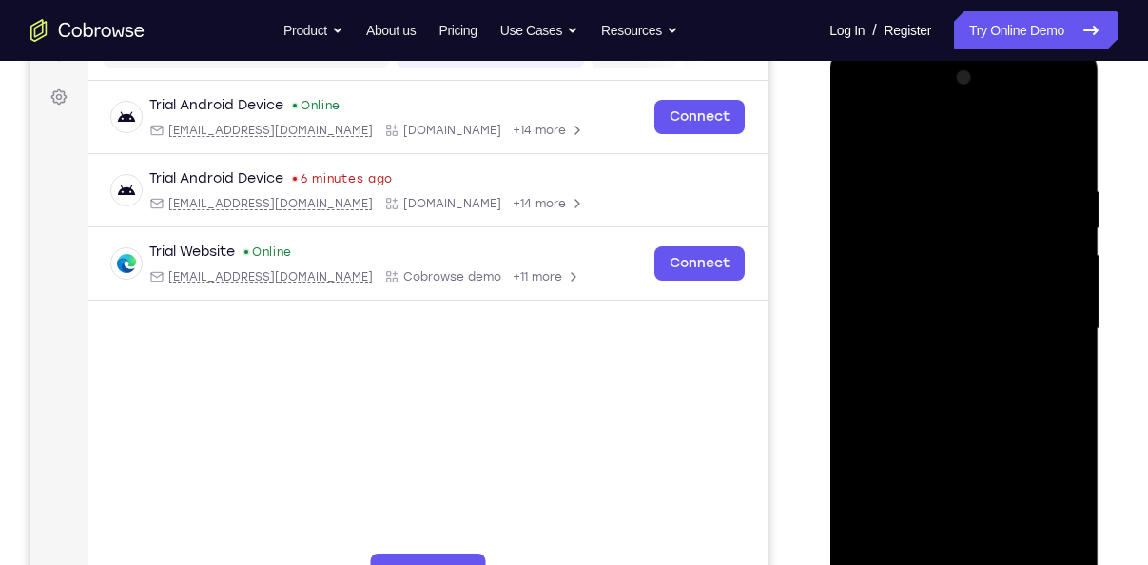
click at [978, 259] on div at bounding box center [964, 329] width 240 height 533
drag, startPoint x: 988, startPoint y: 360, endPoint x: 1002, endPoint y: 232, distance: 128.2
click at [1002, 232] on div at bounding box center [964, 329] width 240 height 533
drag, startPoint x: 1002, startPoint y: 232, endPoint x: 1021, endPoint y: 327, distance: 96.8
click at [1021, 327] on div at bounding box center [964, 329] width 240 height 533
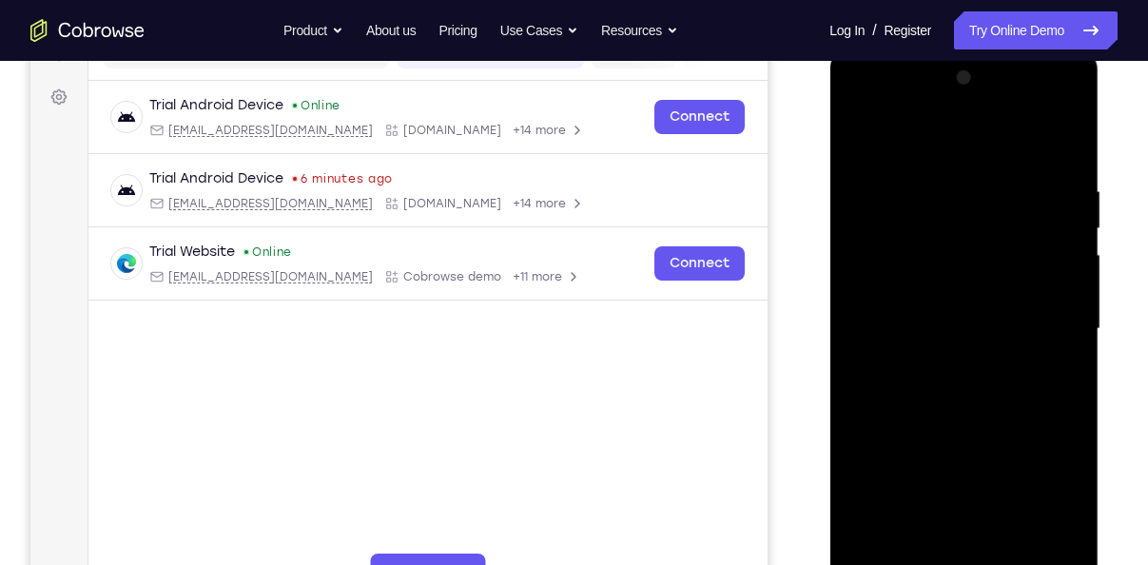
drag, startPoint x: 1021, startPoint y: 327, endPoint x: 1005, endPoint y: 198, distance: 130.2
click at [1005, 198] on div at bounding box center [964, 329] width 240 height 533
drag, startPoint x: 998, startPoint y: 388, endPoint x: 996, endPoint y: 268, distance: 119.9
click at [996, 268] on div at bounding box center [964, 329] width 240 height 533
drag, startPoint x: 977, startPoint y: 384, endPoint x: 984, endPoint y: 223, distance: 161.9
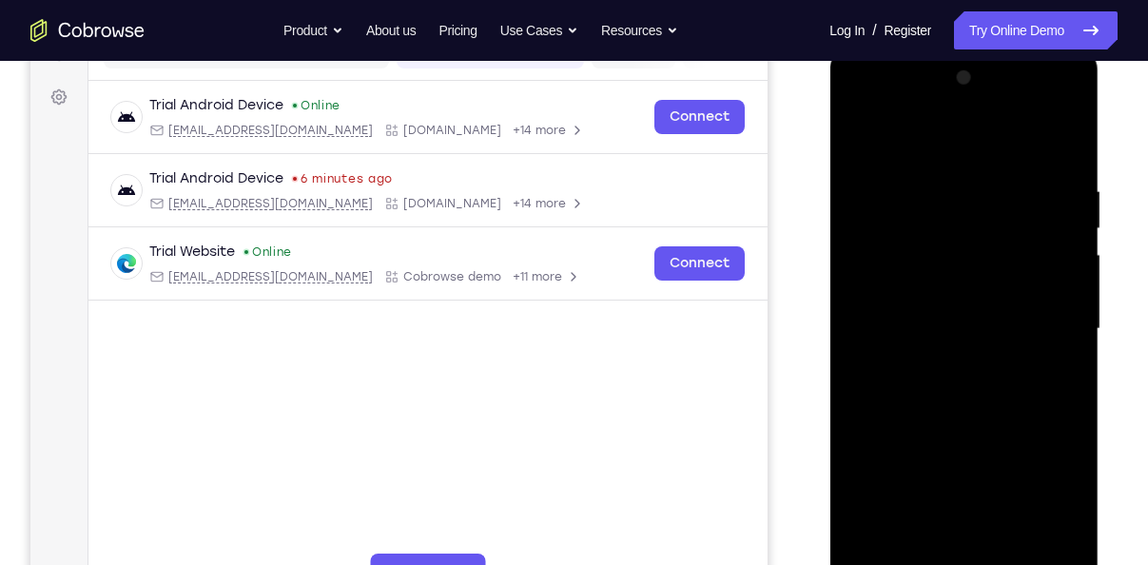
click at [984, 223] on div at bounding box center [964, 329] width 240 height 533
click at [1069, 226] on div at bounding box center [964, 329] width 240 height 533
drag, startPoint x: 985, startPoint y: 325, endPoint x: 958, endPoint y: 158, distance: 169.7
click at [958, 158] on div at bounding box center [964, 329] width 240 height 533
drag, startPoint x: 983, startPoint y: 306, endPoint x: 982, endPoint y: 123, distance: 183.6
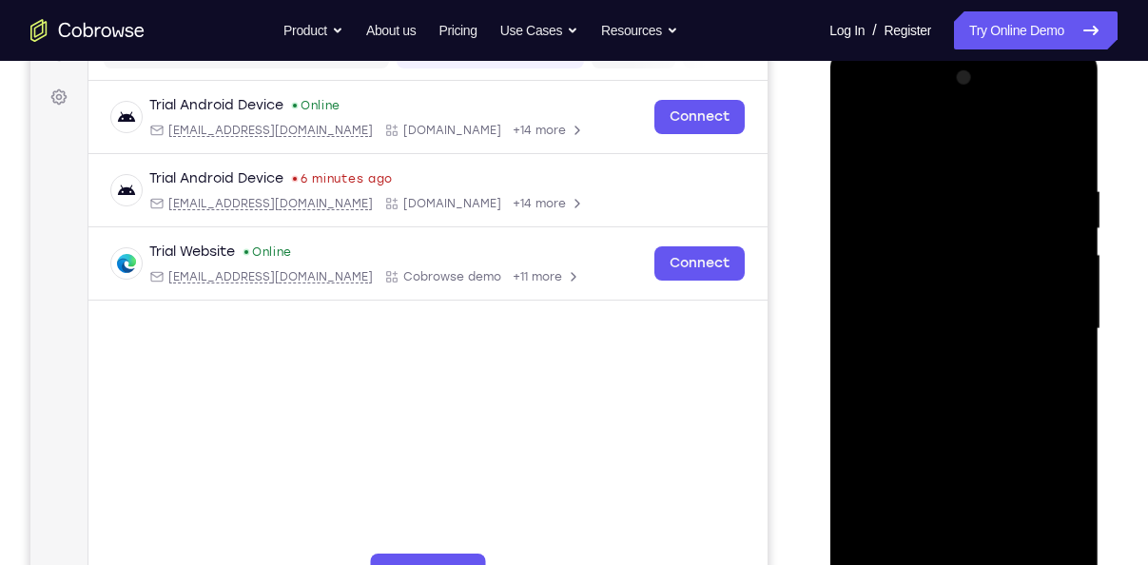
click at [982, 123] on div at bounding box center [964, 329] width 240 height 533
drag, startPoint x: 1000, startPoint y: 422, endPoint x: 980, endPoint y: 352, distance: 73.2
click at [980, 352] on div at bounding box center [964, 329] width 240 height 533
click at [1074, 394] on div at bounding box center [964, 329] width 240 height 533
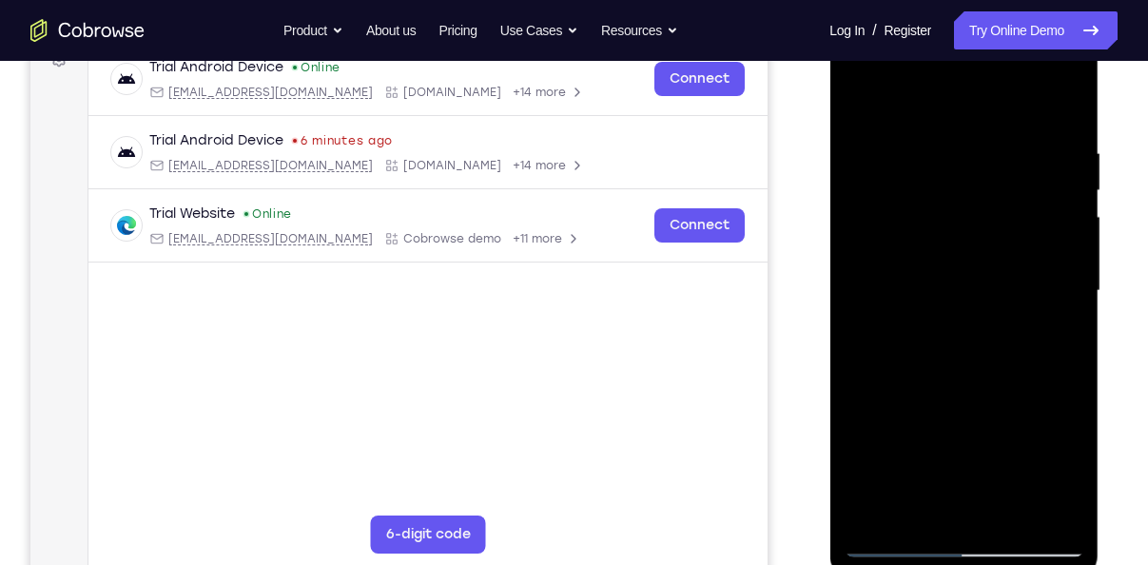
scroll to position [308, 0]
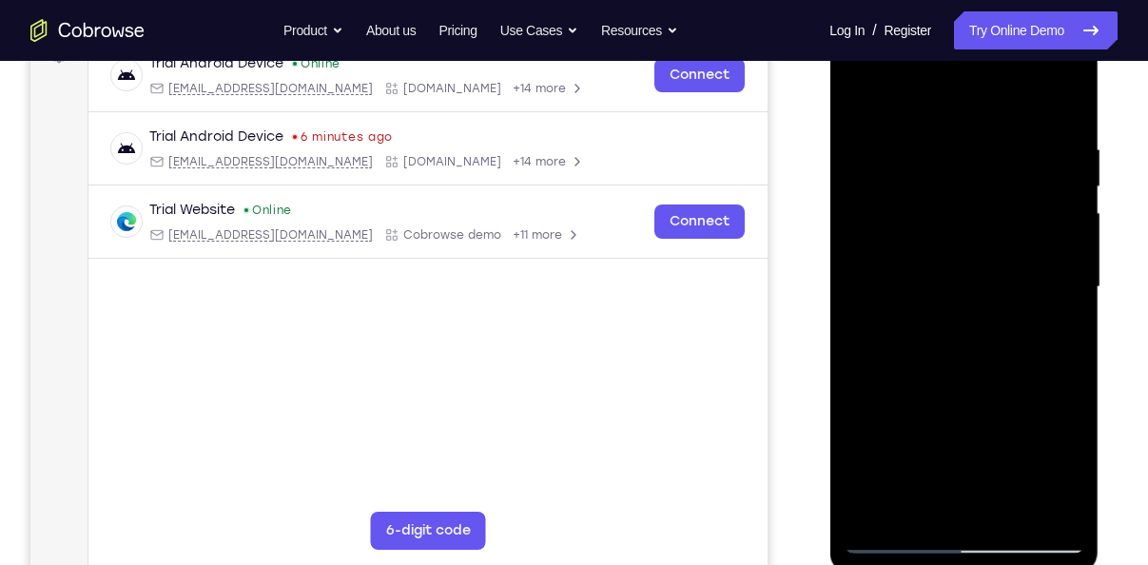
click at [1067, 350] on div at bounding box center [964, 287] width 240 height 533
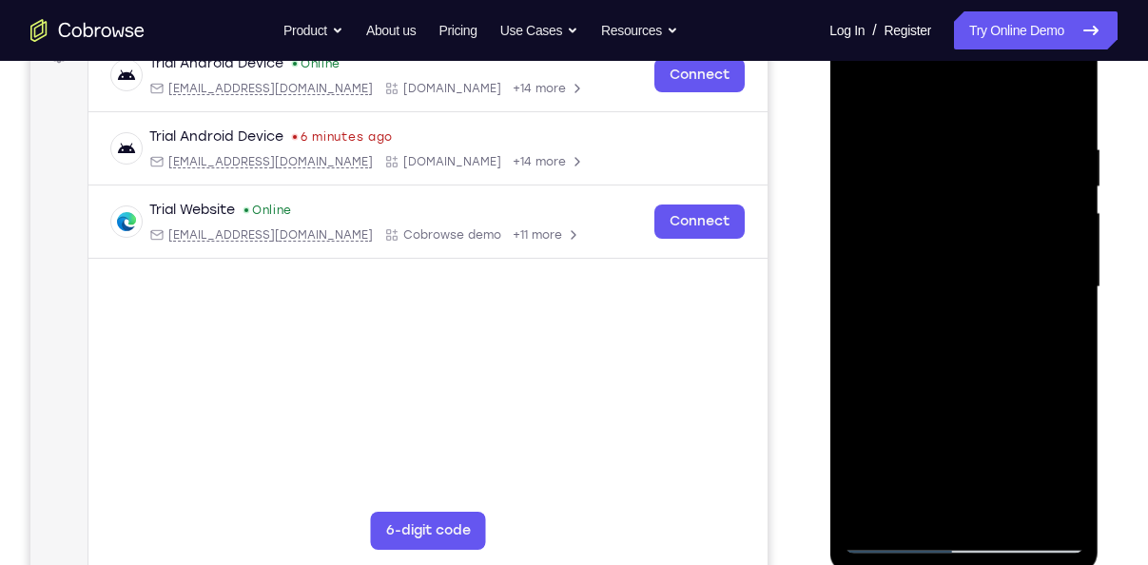
click at [1067, 350] on div at bounding box center [964, 287] width 240 height 533
drag, startPoint x: 974, startPoint y: 373, endPoint x: 966, endPoint y: 301, distance: 72.7
click at [966, 301] on div at bounding box center [964, 287] width 240 height 533
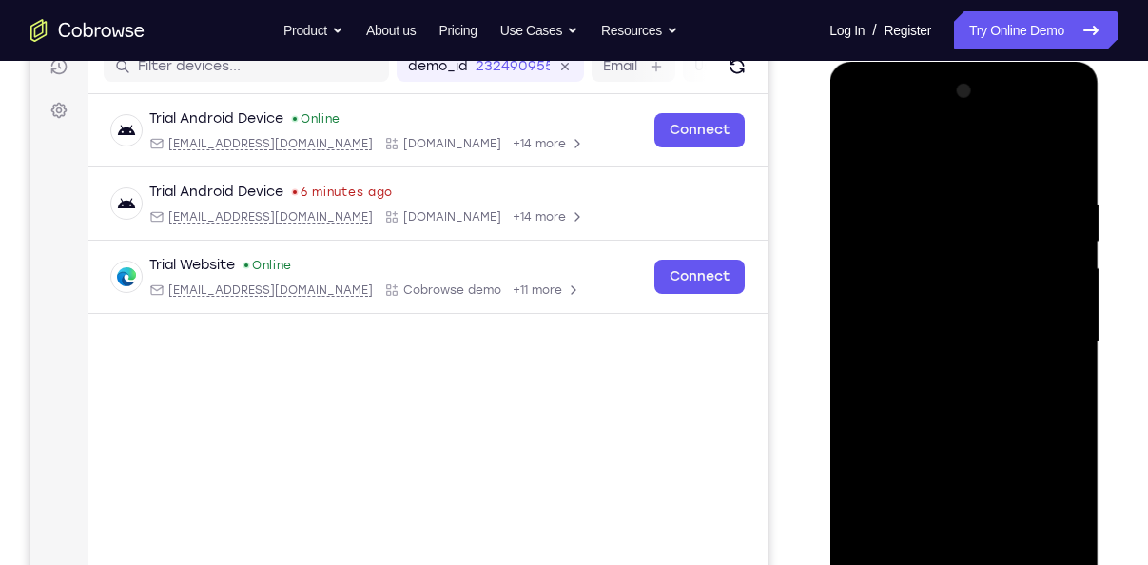
scroll to position [242, 0]
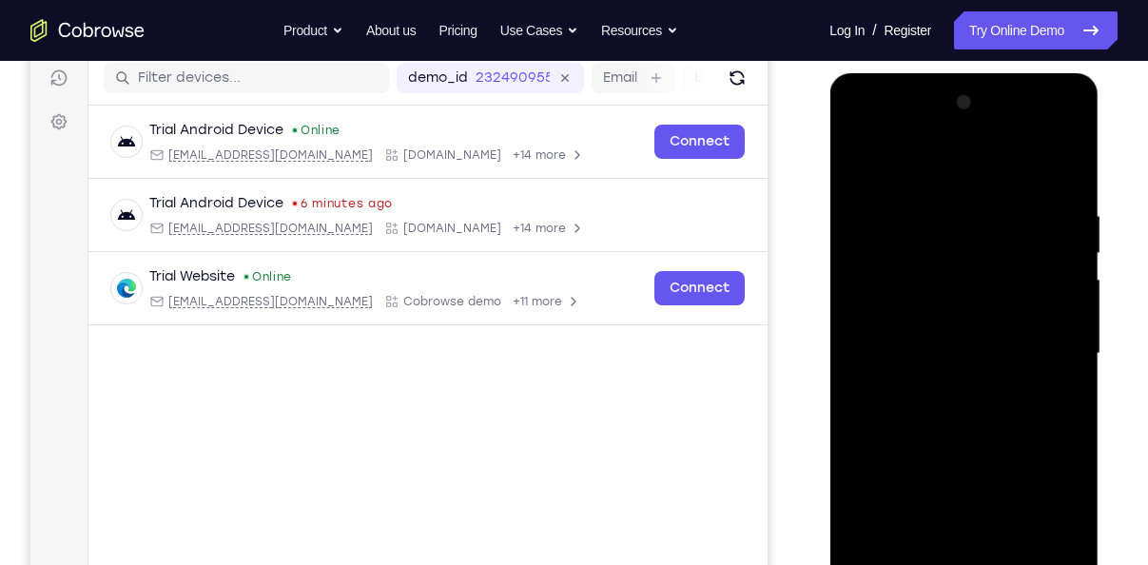
drag, startPoint x: 966, startPoint y: 403, endPoint x: 947, endPoint y: 243, distance: 160.9
click at [947, 243] on div at bounding box center [964, 354] width 240 height 533
drag, startPoint x: 963, startPoint y: 345, endPoint x: 967, endPoint y: 200, distance: 145.6
click at [967, 200] on div at bounding box center [964, 354] width 240 height 533
drag, startPoint x: 978, startPoint y: 350, endPoint x: 982, endPoint y: 256, distance: 94.3
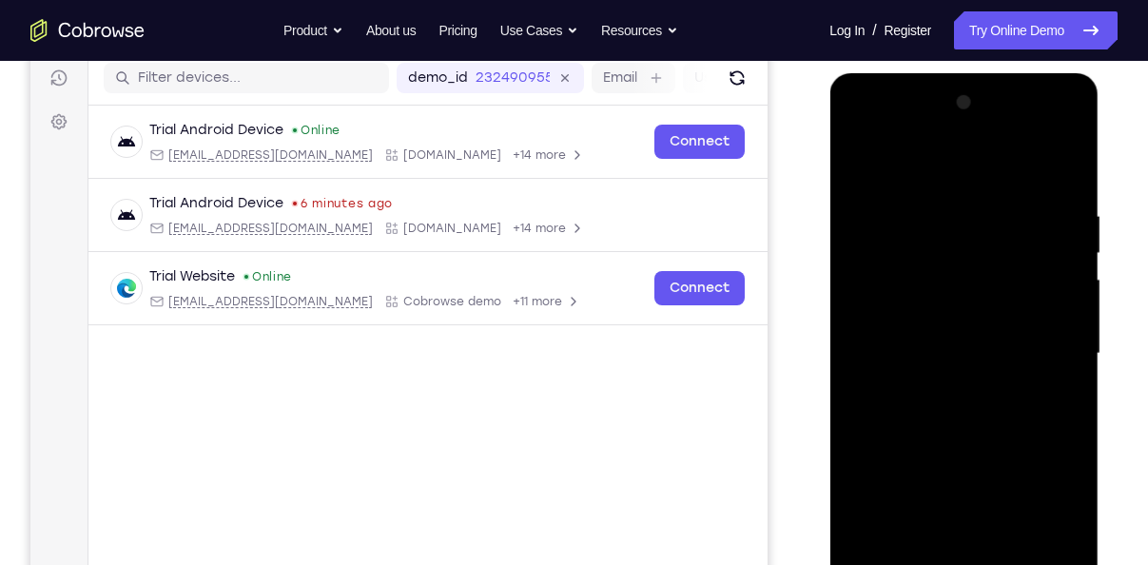
click at [982, 256] on div at bounding box center [964, 354] width 240 height 533
drag, startPoint x: 958, startPoint y: 416, endPoint x: 952, endPoint y: 209, distance: 206.5
click at [952, 209] on div at bounding box center [964, 354] width 240 height 533
drag, startPoint x: 964, startPoint y: 334, endPoint x: 965, endPoint y: 189, distance: 144.6
click at [965, 189] on div at bounding box center [964, 354] width 240 height 533
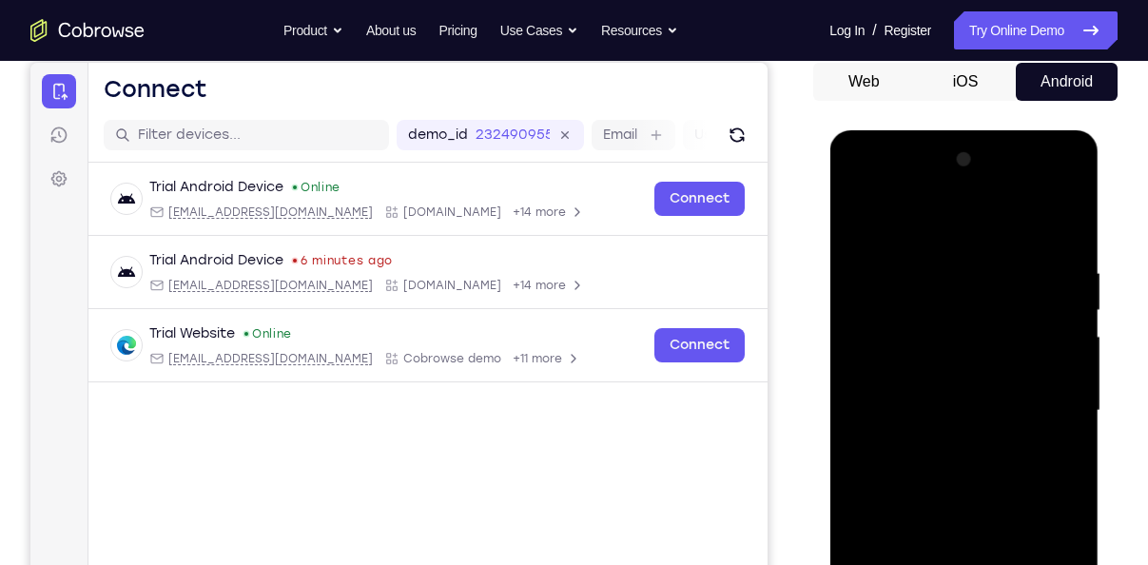
scroll to position [185, 0]
drag, startPoint x: 988, startPoint y: 474, endPoint x: 1000, endPoint y: 476, distance: 11.6
click at [1000, 476] on div at bounding box center [964, 411] width 240 height 533
drag, startPoint x: 1000, startPoint y: 476, endPoint x: 982, endPoint y: 346, distance: 130.5
click at [982, 346] on div at bounding box center [964, 411] width 240 height 533
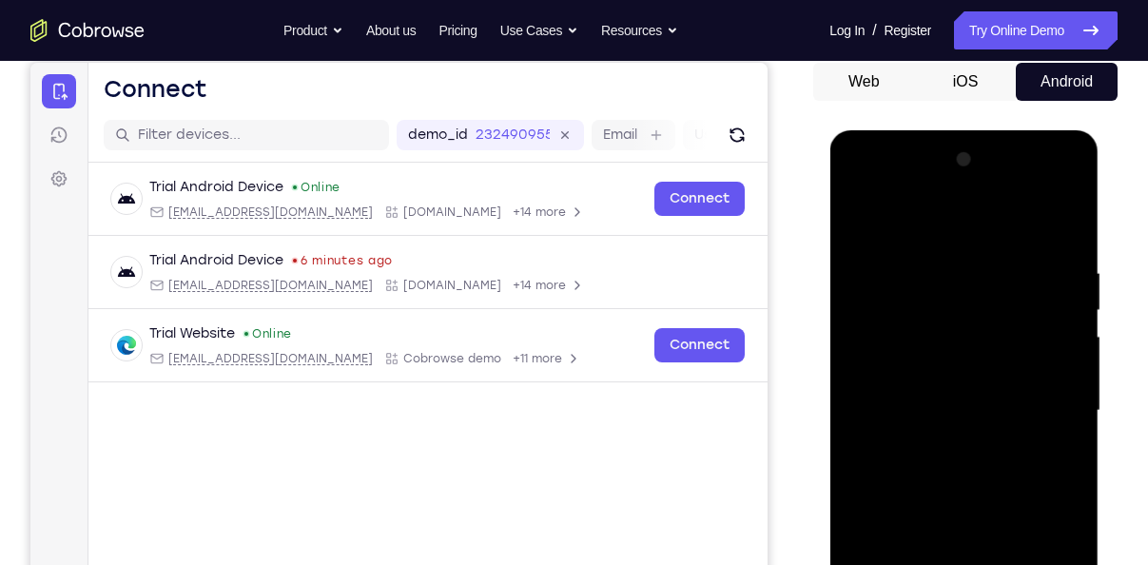
drag, startPoint x: 965, startPoint y: 472, endPoint x: 961, endPoint y: 371, distance: 100.9
click at [961, 371] on div at bounding box center [964, 411] width 240 height 533
drag, startPoint x: 962, startPoint y: 428, endPoint x: 969, endPoint y: 269, distance: 159.0
drag, startPoint x: 969, startPoint y: 269, endPoint x: 1034, endPoint y: 361, distance: 112.7
click at [1034, 361] on div at bounding box center [964, 411] width 240 height 533
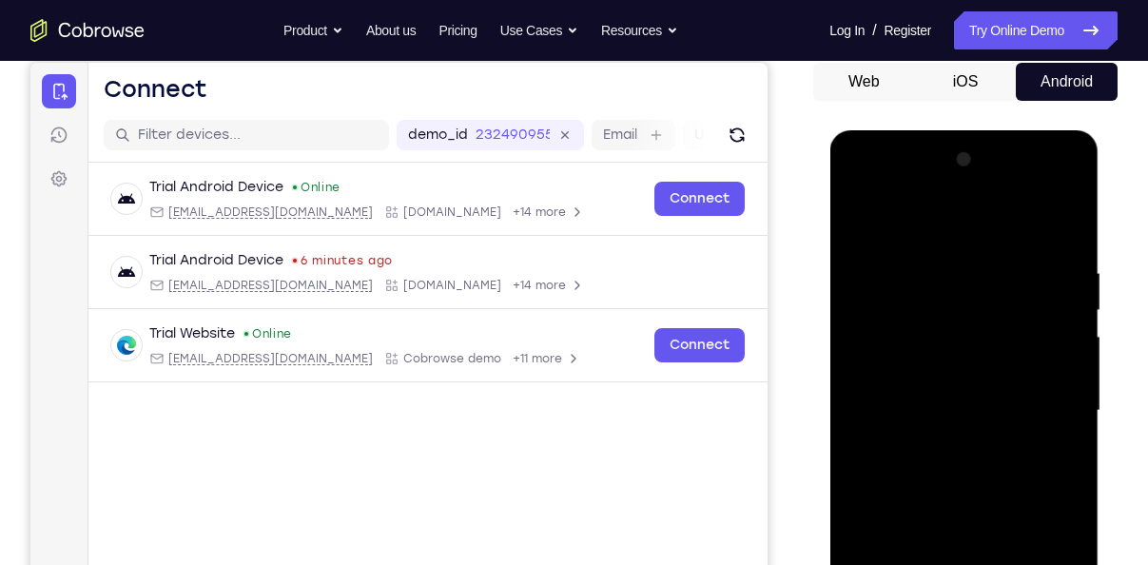
drag, startPoint x: 960, startPoint y: 316, endPoint x: 964, endPoint y: 204, distance: 111.4
click at [964, 204] on div at bounding box center [964, 411] width 240 height 533
click at [965, 324] on div at bounding box center [964, 411] width 240 height 533
drag, startPoint x: 963, startPoint y: 393, endPoint x: 960, endPoint y: 199, distance: 194.1
click at [960, 199] on div at bounding box center [964, 411] width 240 height 533
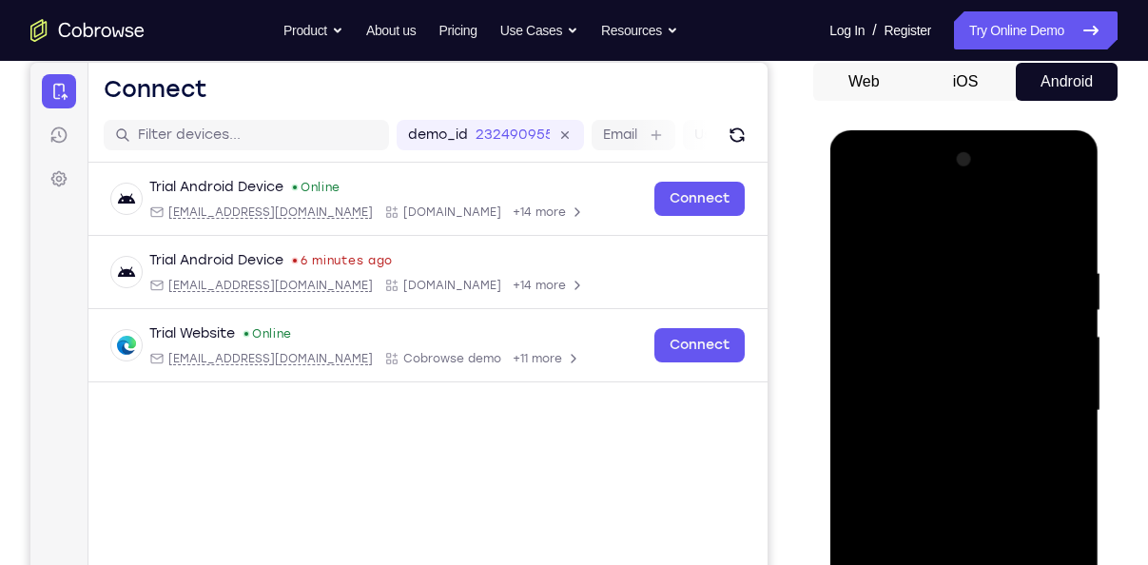
drag, startPoint x: 975, startPoint y: 401, endPoint x: 992, endPoint y: 215, distance: 187.2
click at [992, 215] on div at bounding box center [964, 411] width 240 height 533
drag, startPoint x: 967, startPoint y: 442, endPoint x: 984, endPoint y: 332, distance: 111.6
click at [984, 332] on div at bounding box center [964, 411] width 240 height 533
drag, startPoint x: 965, startPoint y: 470, endPoint x: 958, endPoint y: 252, distance: 217.9
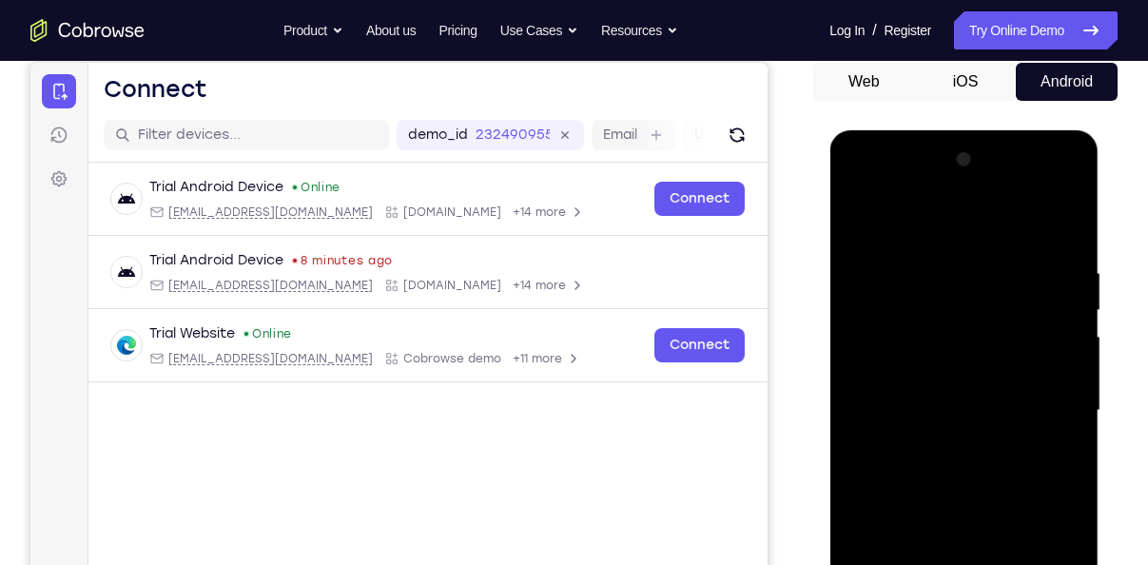
click at [958, 252] on div at bounding box center [964, 411] width 240 height 533
drag, startPoint x: 984, startPoint y: 416, endPoint x: 988, endPoint y: 321, distance: 94.2
click at [988, 321] on div at bounding box center [964, 411] width 240 height 533
drag, startPoint x: 1018, startPoint y: 492, endPoint x: 1016, endPoint y: 465, distance: 26.7
click at [1016, 465] on div at bounding box center [964, 411] width 240 height 533
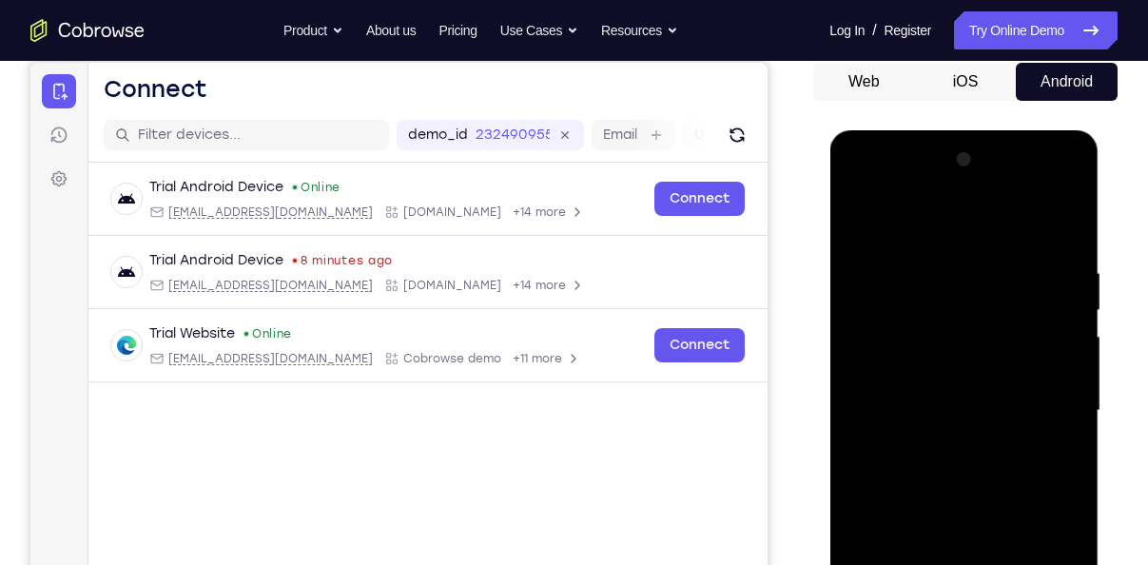
click at [1070, 395] on div at bounding box center [964, 411] width 240 height 533
click at [1065, 397] on div at bounding box center [964, 411] width 240 height 533
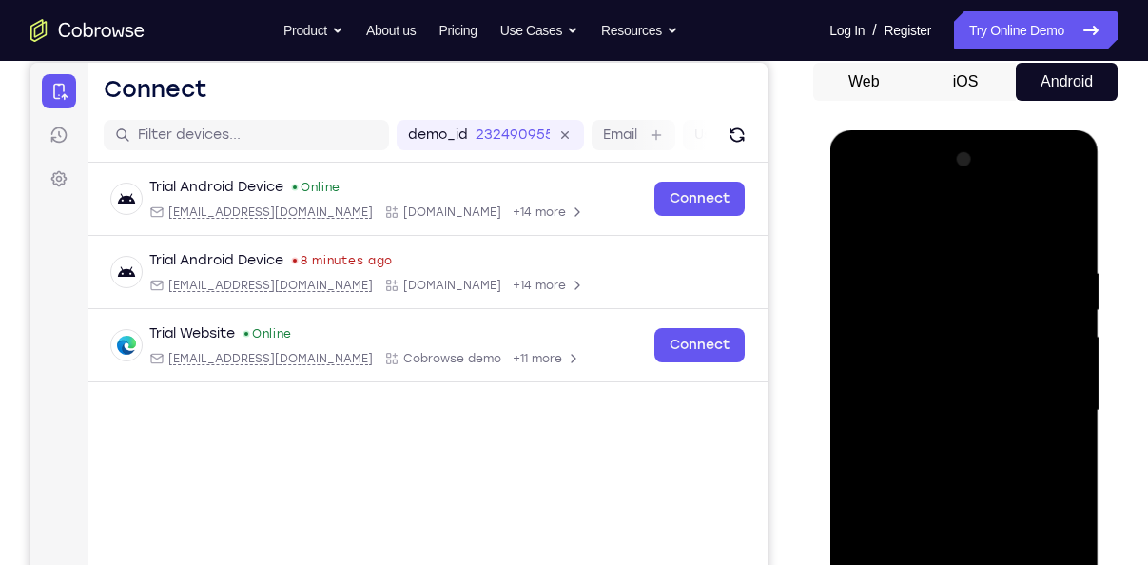
click at [1065, 397] on div at bounding box center [964, 411] width 240 height 533
drag, startPoint x: 960, startPoint y: 451, endPoint x: 949, endPoint y: 304, distance: 146.8
click at [949, 304] on div at bounding box center [964, 411] width 240 height 533
drag, startPoint x: 959, startPoint y: 417, endPoint x: 1000, endPoint y: 537, distance: 127.5
click at [1000, 537] on div at bounding box center [964, 411] width 240 height 533
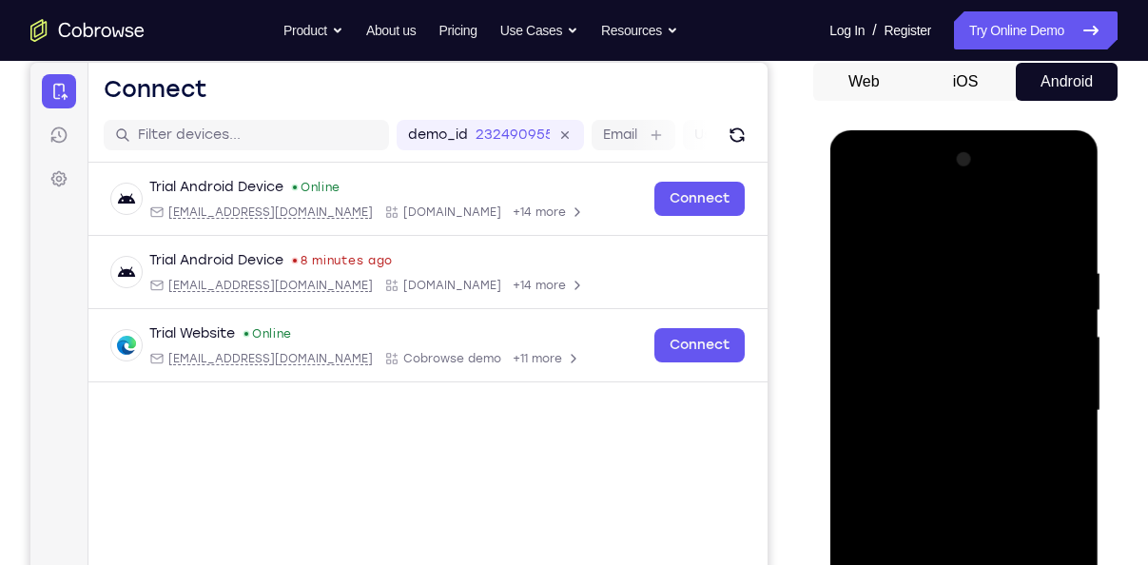
drag, startPoint x: 963, startPoint y: 464, endPoint x: 962, endPoint y: 485, distance: 21.0
click at [962, 485] on div at bounding box center [964, 411] width 240 height 533
drag, startPoint x: 962, startPoint y: 485, endPoint x: 975, endPoint y: 571, distance: 86.6
click at [975, 564] on div at bounding box center [964, 411] width 240 height 533
drag, startPoint x: 946, startPoint y: 447, endPoint x: 951, endPoint y: 238, distance: 209.3
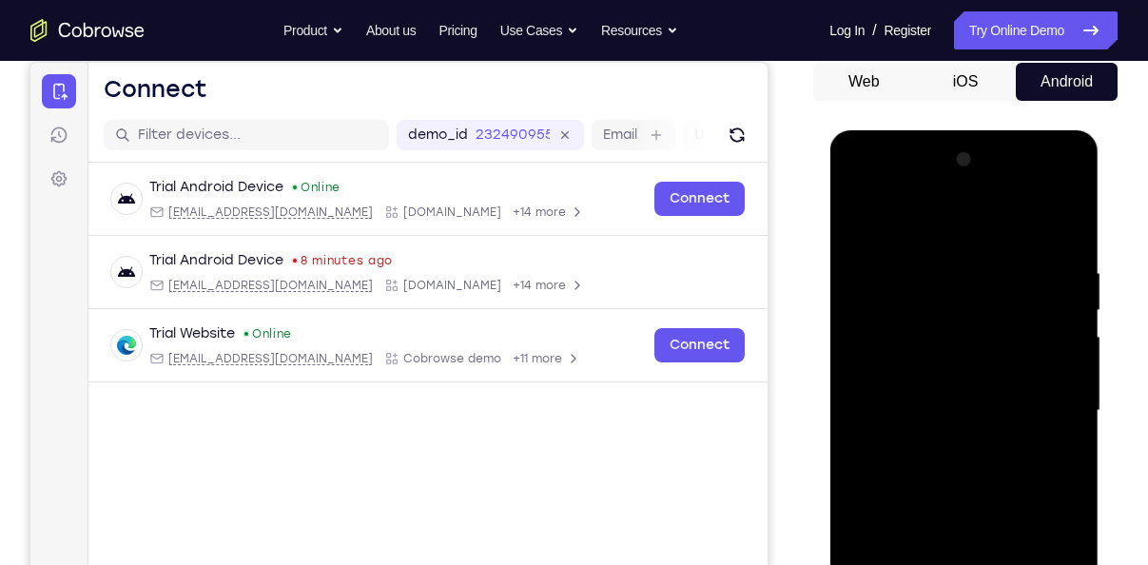
click at [951, 238] on div at bounding box center [964, 411] width 240 height 533
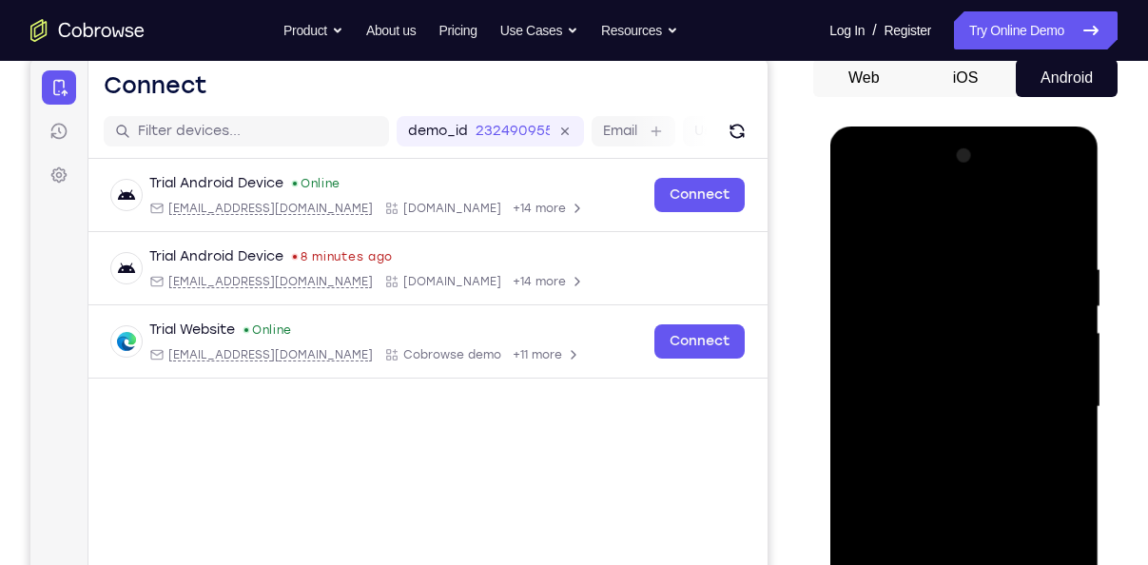
scroll to position [188, 0]
drag, startPoint x: 973, startPoint y: 380, endPoint x: 990, endPoint y: 284, distance: 97.6
click at [990, 284] on div at bounding box center [964, 407] width 240 height 533
drag, startPoint x: 969, startPoint y: 371, endPoint x: 983, endPoint y: 219, distance: 152.8
click at [983, 219] on div at bounding box center [964, 407] width 240 height 533
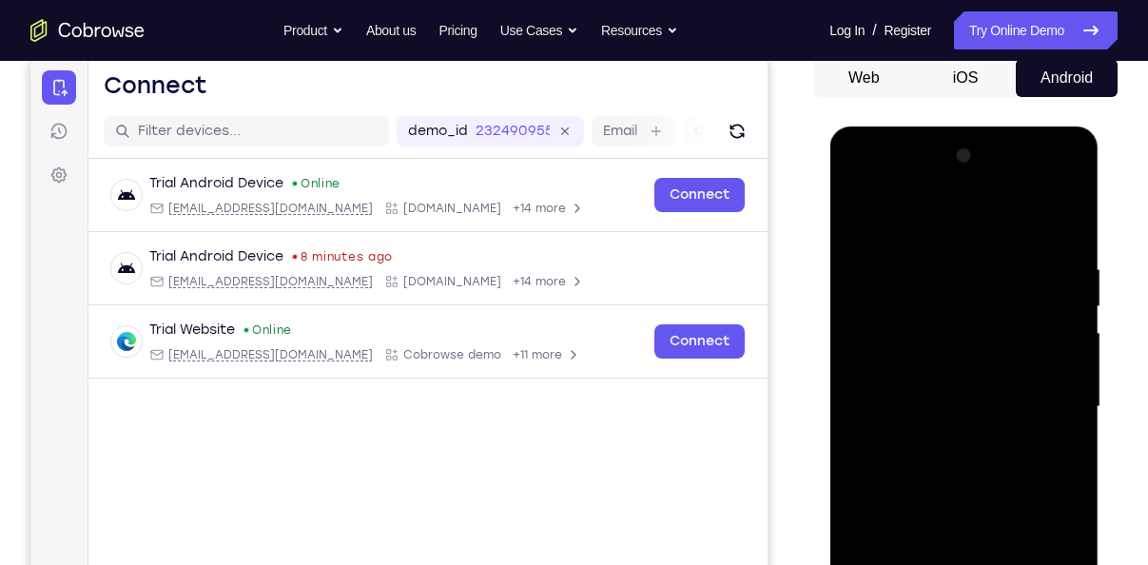
drag, startPoint x: 965, startPoint y: 370, endPoint x: 973, endPoint y: 257, distance: 113.4
click at [973, 257] on div at bounding box center [964, 407] width 240 height 533
drag, startPoint x: 988, startPoint y: 413, endPoint x: 985, endPoint y: 312, distance: 100.9
click at [985, 312] on div at bounding box center [964, 407] width 240 height 533
drag, startPoint x: 938, startPoint y: 390, endPoint x: 957, endPoint y: 323, distance: 69.2
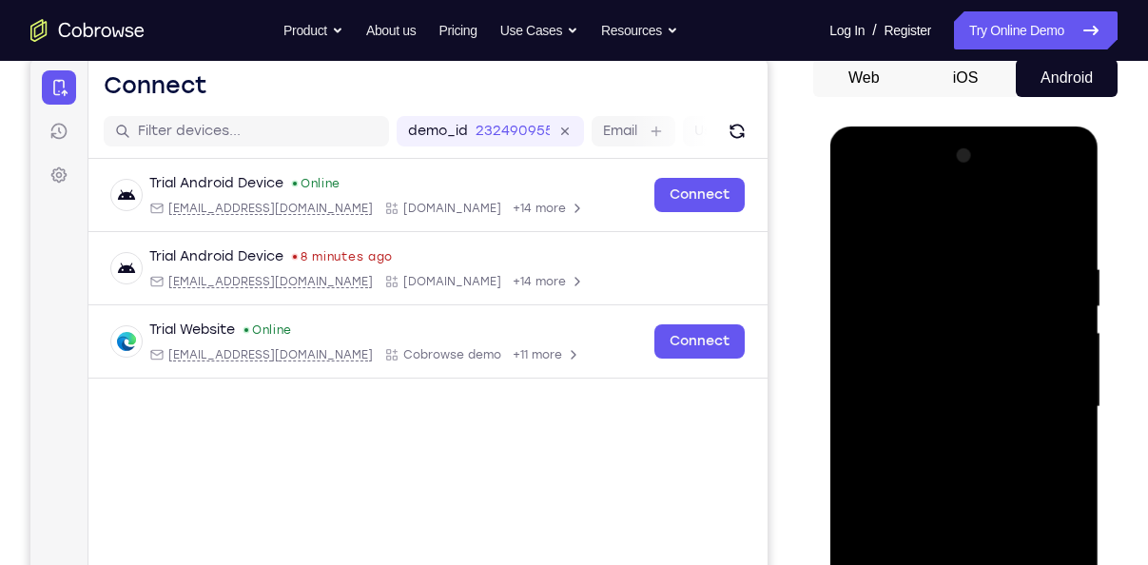
click at [957, 323] on div at bounding box center [964, 407] width 240 height 533
click at [1066, 444] on div at bounding box center [964, 407] width 240 height 533
drag, startPoint x: 981, startPoint y: 439, endPoint x: 984, endPoint y: 367, distance: 72.4
click at [984, 367] on div at bounding box center [964, 407] width 240 height 533
click at [1070, 377] on div at bounding box center [964, 407] width 240 height 533
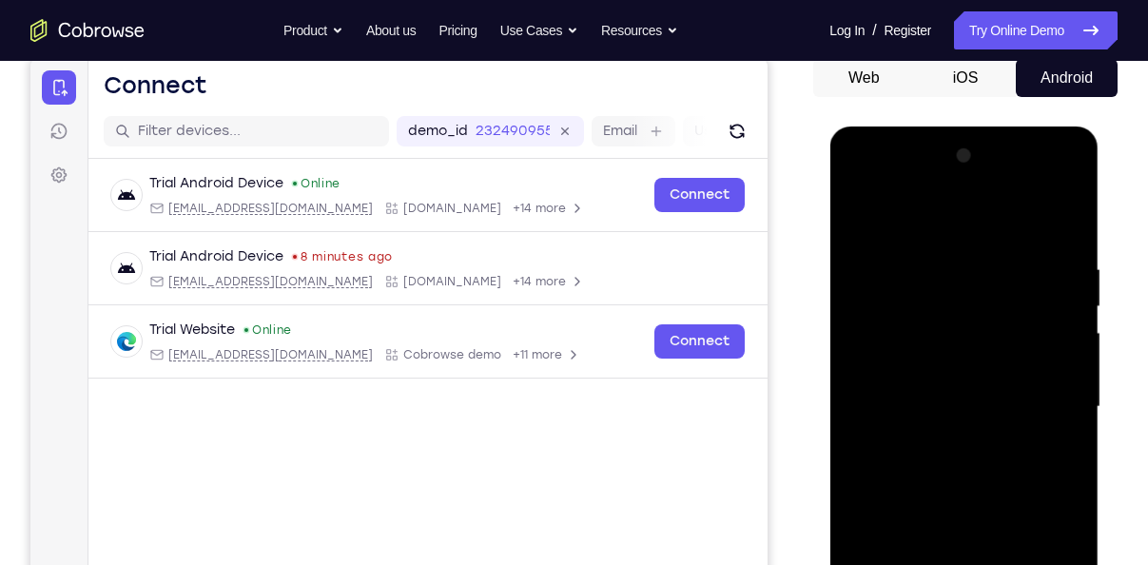
drag, startPoint x: 990, startPoint y: 405, endPoint x: 984, endPoint y: 263, distance: 142.8
drag, startPoint x: 984, startPoint y: 263, endPoint x: 1047, endPoint y: 325, distance: 88.8
click at [1047, 325] on div at bounding box center [964, 407] width 240 height 533
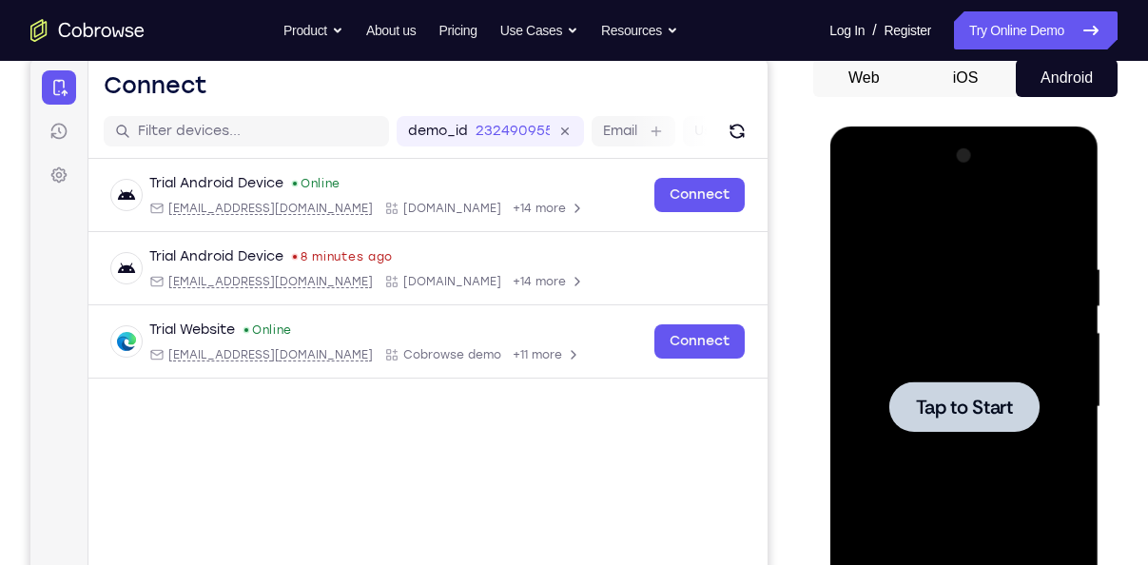
click at [962, 421] on div at bounding box center [963, 406] width 150 height 50
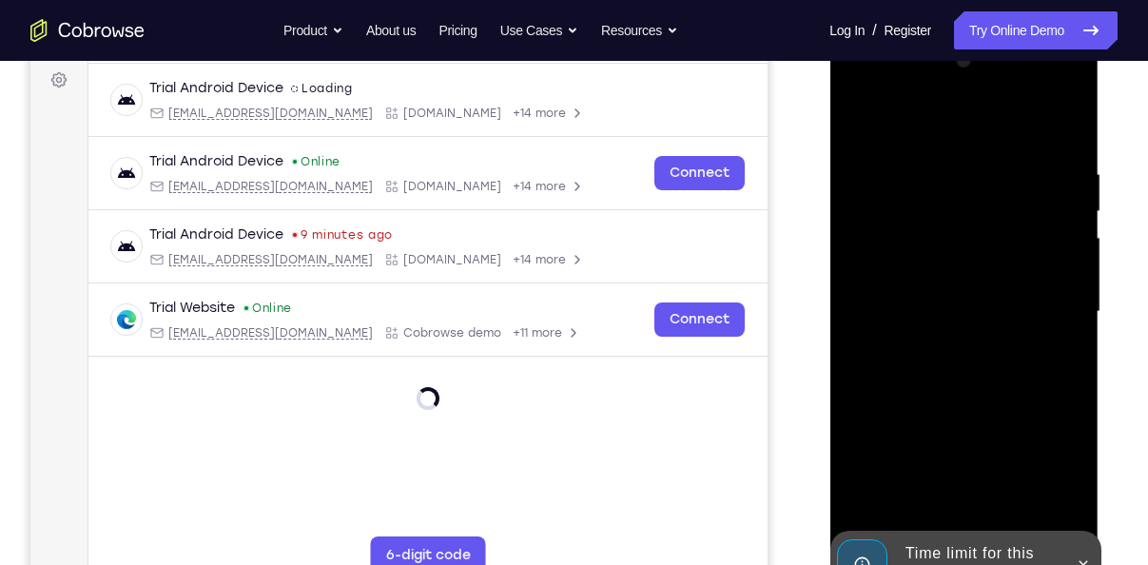
scroll to position [312, 0]
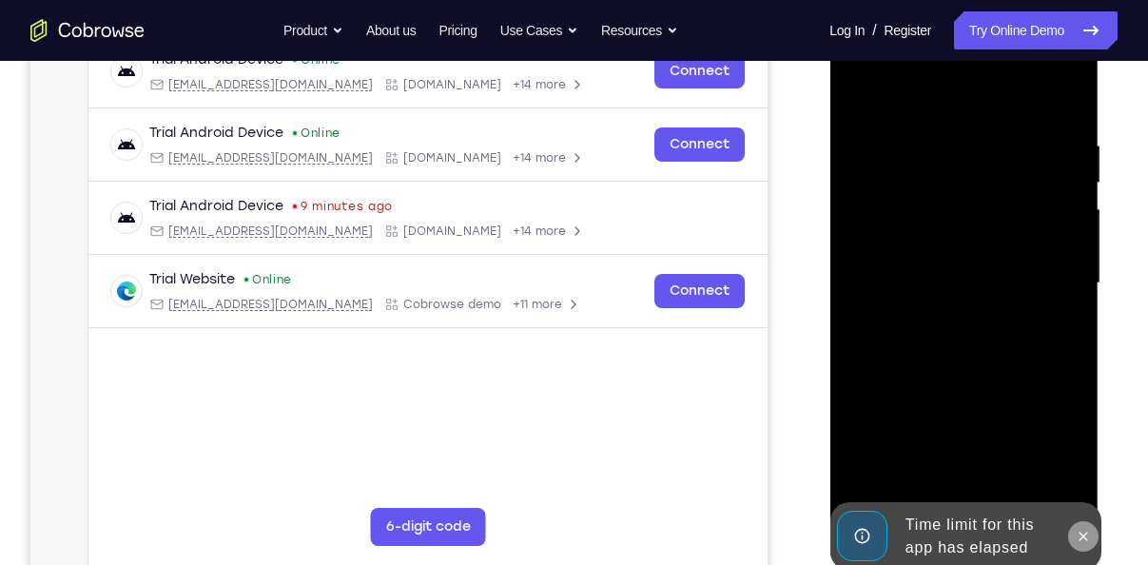
click at [1084, 535] on icon at bounding box center [1083, 536] width 9 height 9
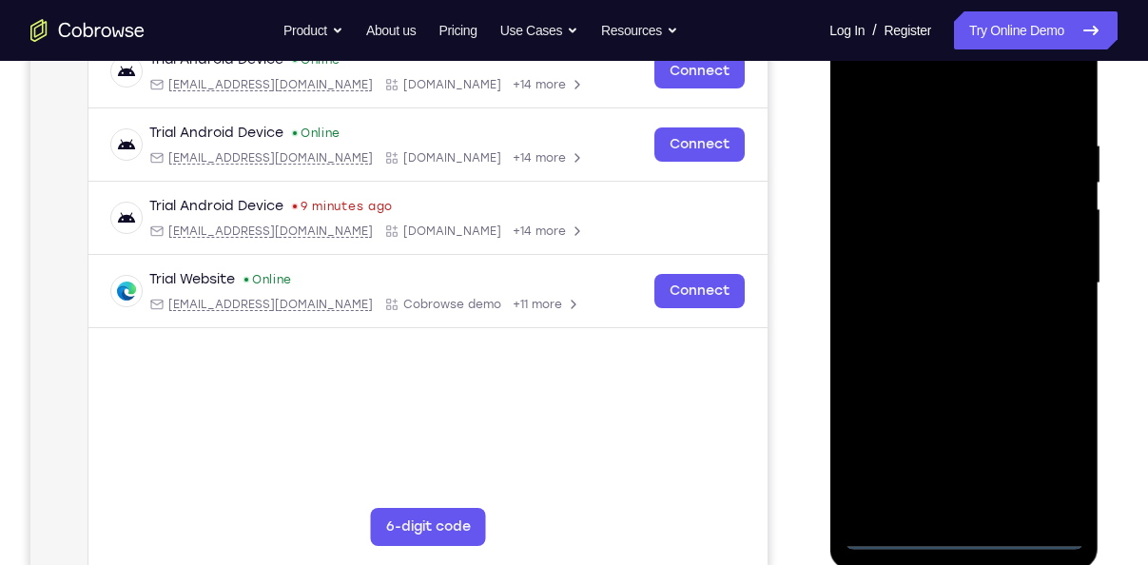
click at [963, 533] on div at bounding box center [964, 283] width 240 height 533
click at [1055, 458] on div at bounding box center [964, 283] width 240 height 533
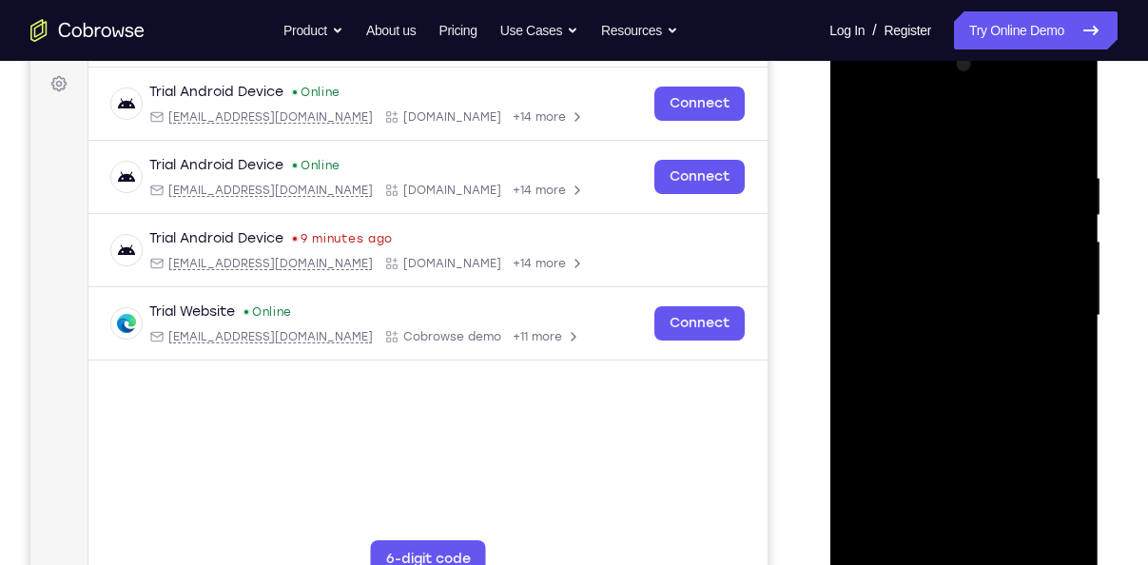
scroll to position [278, 0]
click at [896, 124] on div at bounding box center [964, 317] width 240 height 533
click at [1047, 310] on div at bounding box center [964, 317] width 240 height 533
